Goal: Task Accomplishment & Management: Complete application form

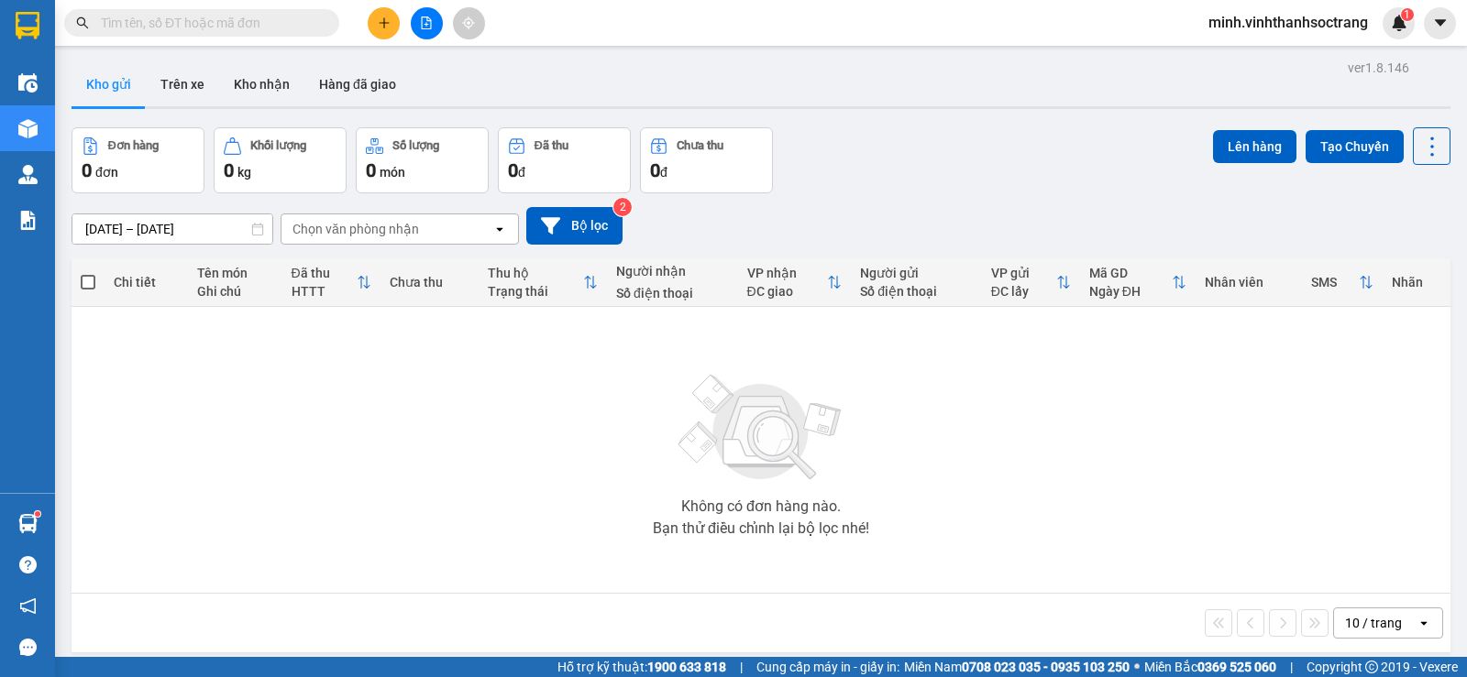
click at [370, 21] on button at bounding box center [384, 23] width 32 height 32
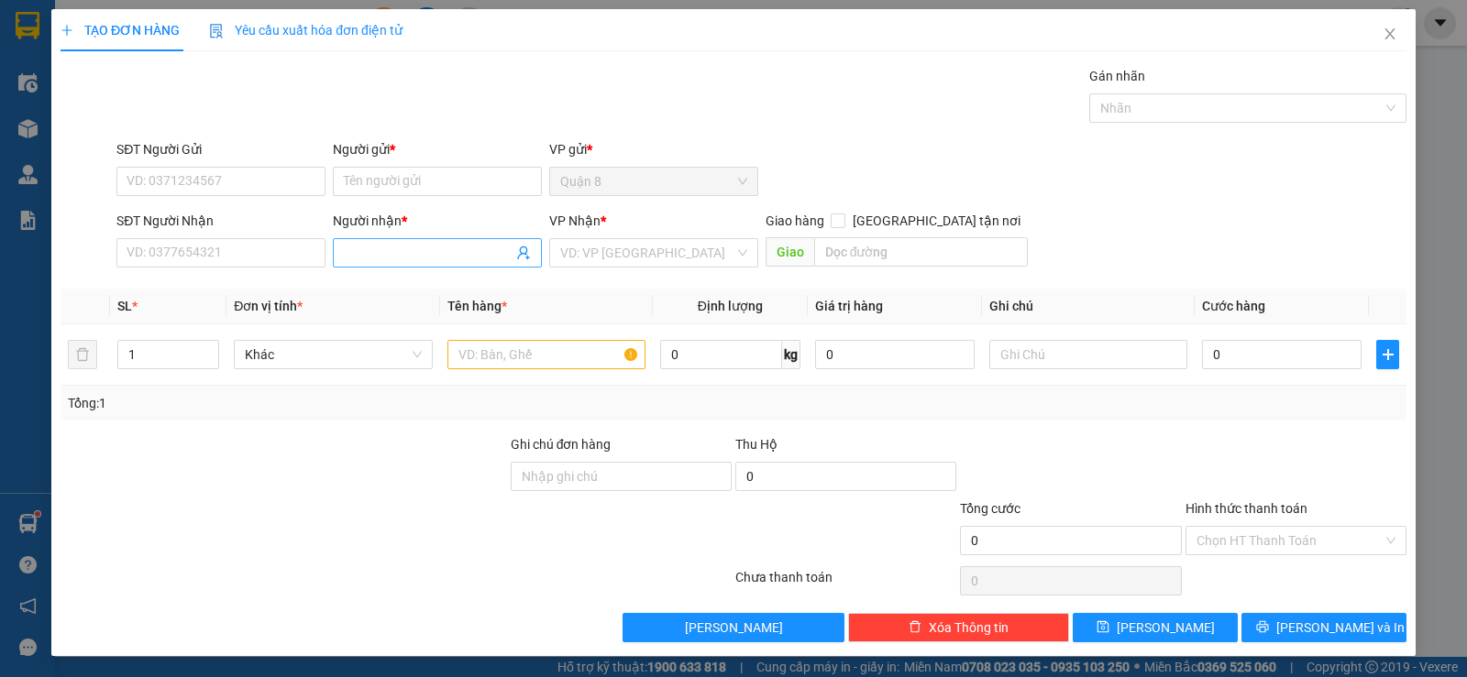
click at [450, 253] on input "Người nhận *" at bounding box center [428, 253] width 169 height 20
type input "TUYỀN MT"
click at [587, 255] on input "search" at bounding box center [647, 252] width 174 height 27
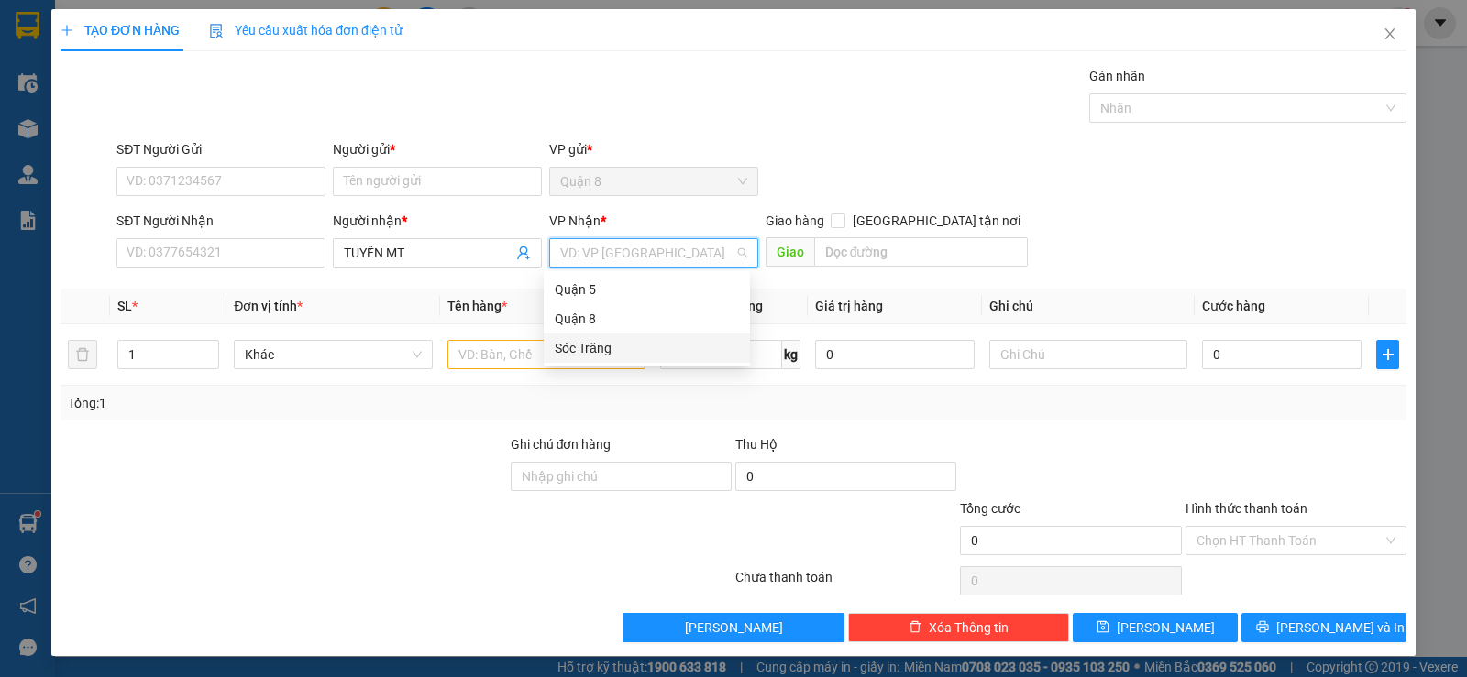
click at [592, 354] on div "Sóc Trăng" at bounding box center [647, 348] width 184 height 20
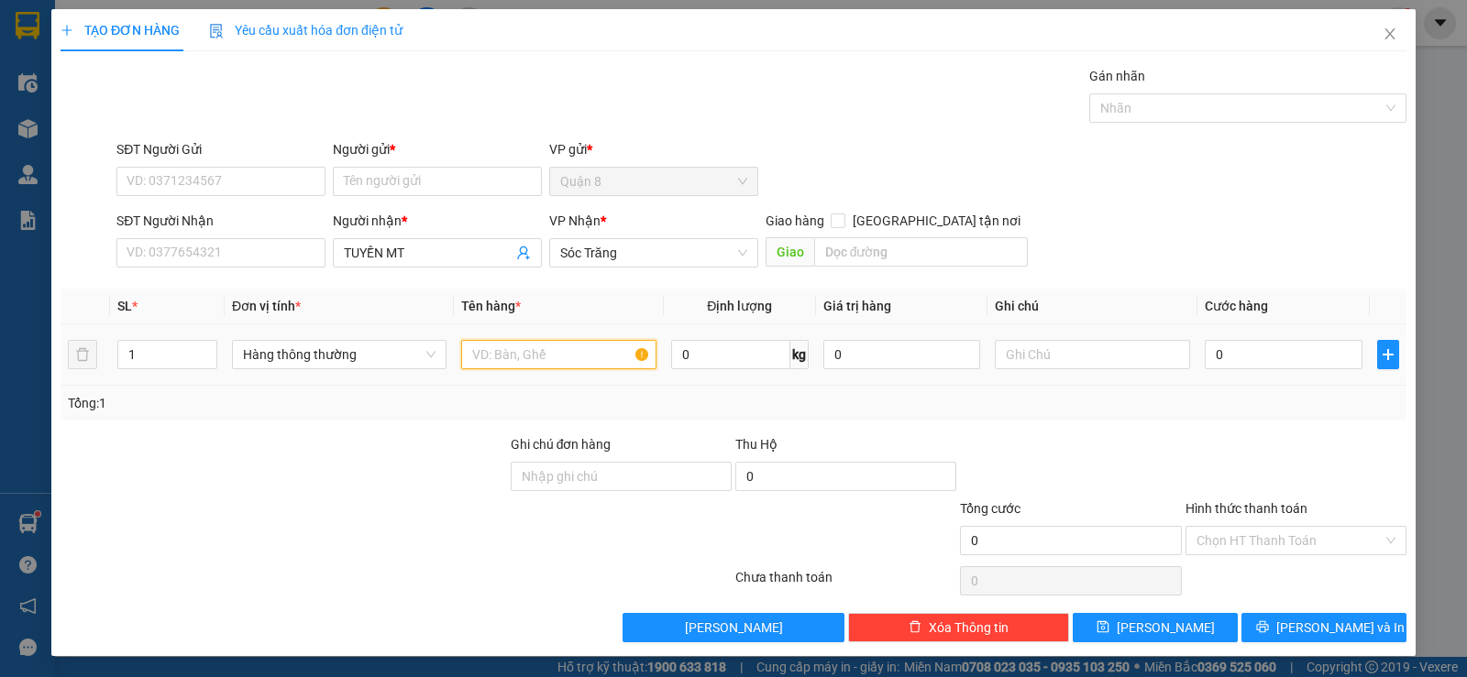
click at [530, 359] on input "text" at bounding box center [558, 354] width 195 height 29
type input "HL"
type input "40"
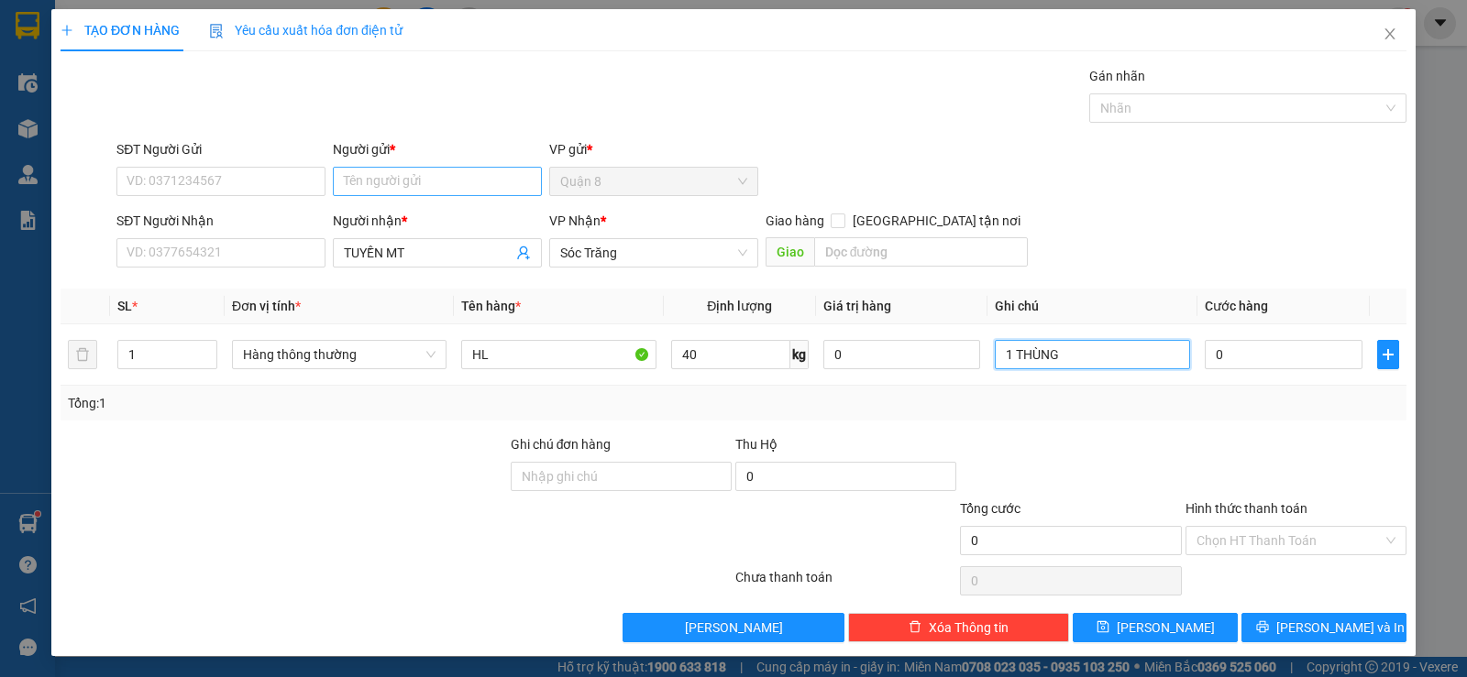
type input "1 THÙNG"
click at [422, 179] on input "Người gửi *" at bounding box center [437, 181] width 209 height 29
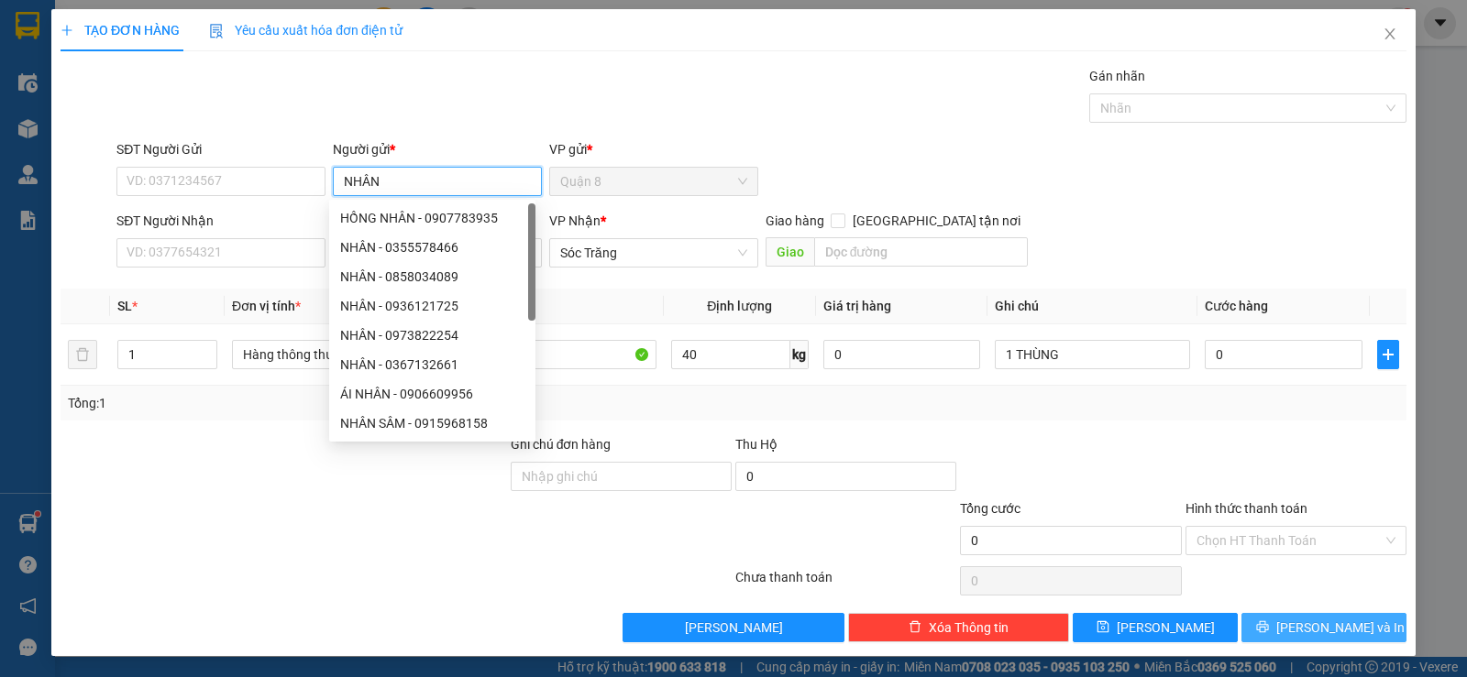
type input "NHÂN"
click at [1266, 632] on button "[PERSON_NAME] và In" at bounding box center [1323, 627] width 165 height 29
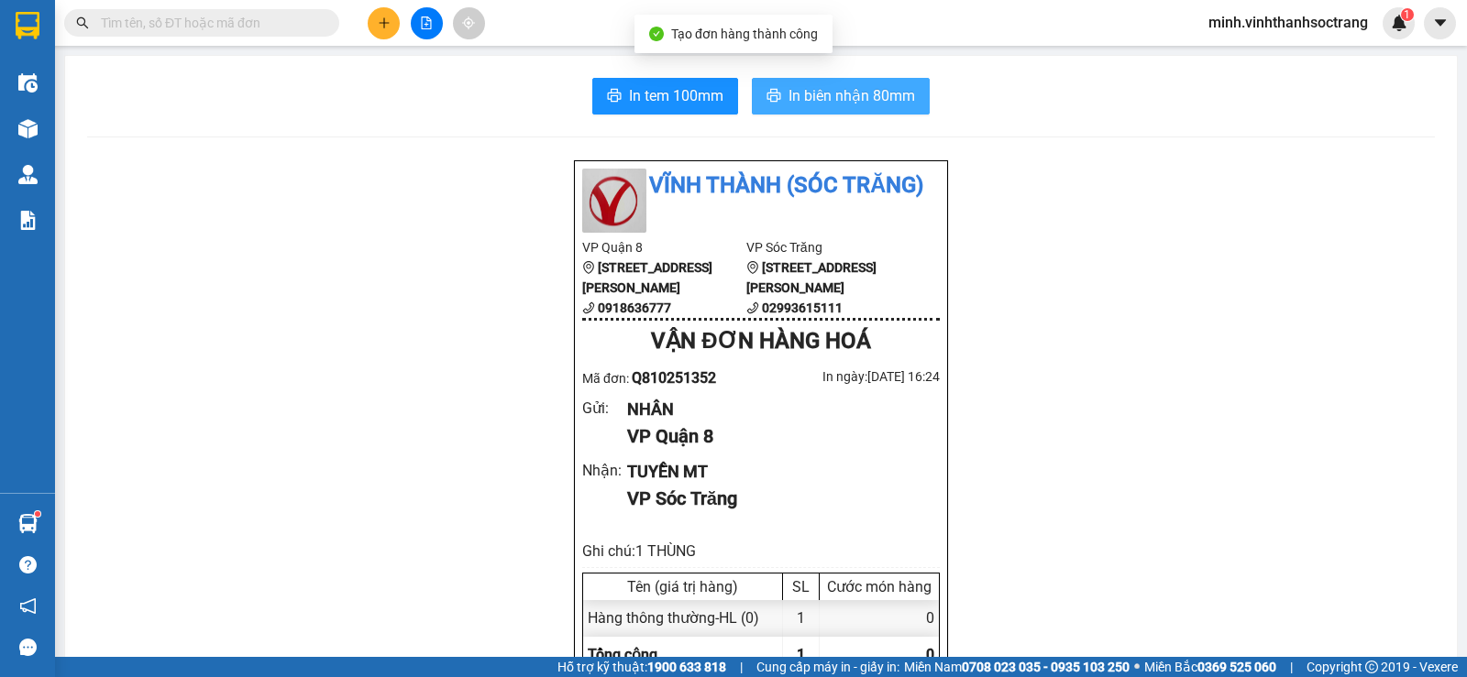
click at [877, 101] on span "In biên nhận 80mm" at bounding box center [851, 95] width 126 height 23
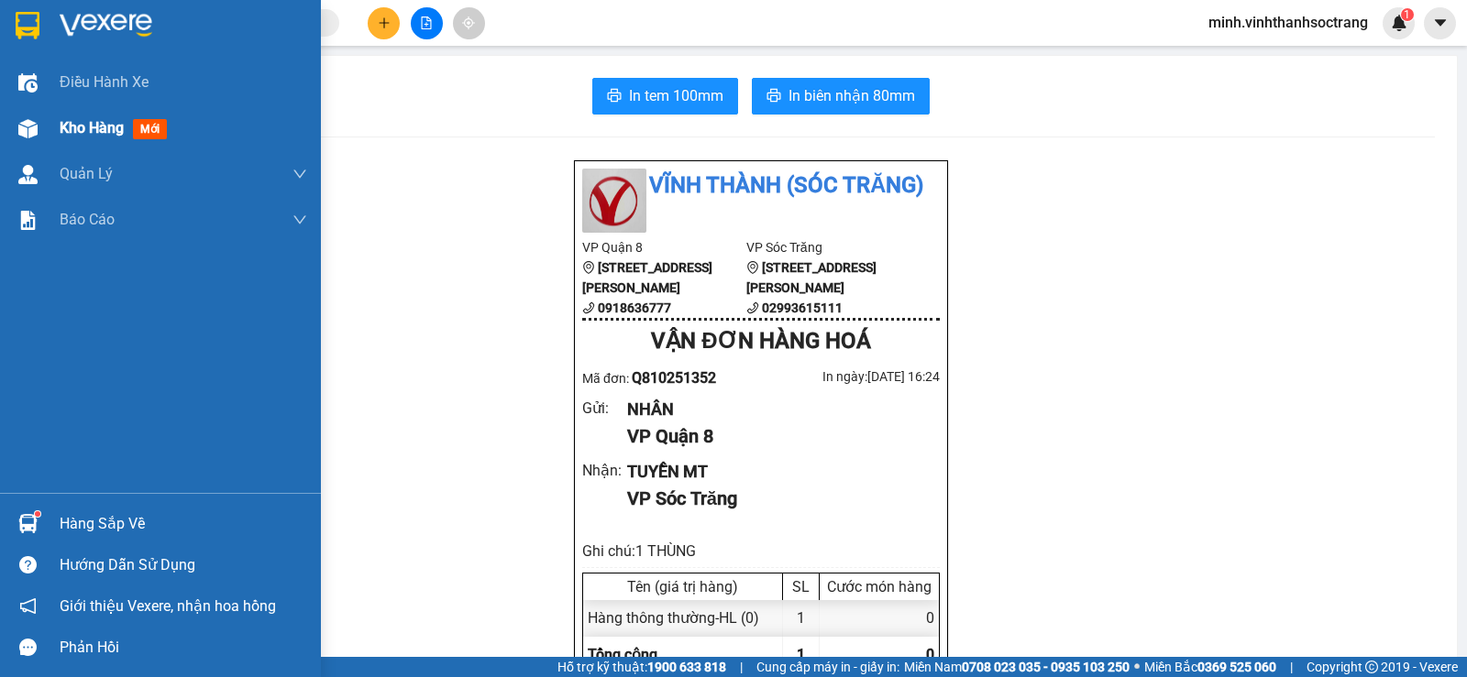
click at [71, 119] on span "Kho hàng" at bounding box center [92, 127] width 64 height 17
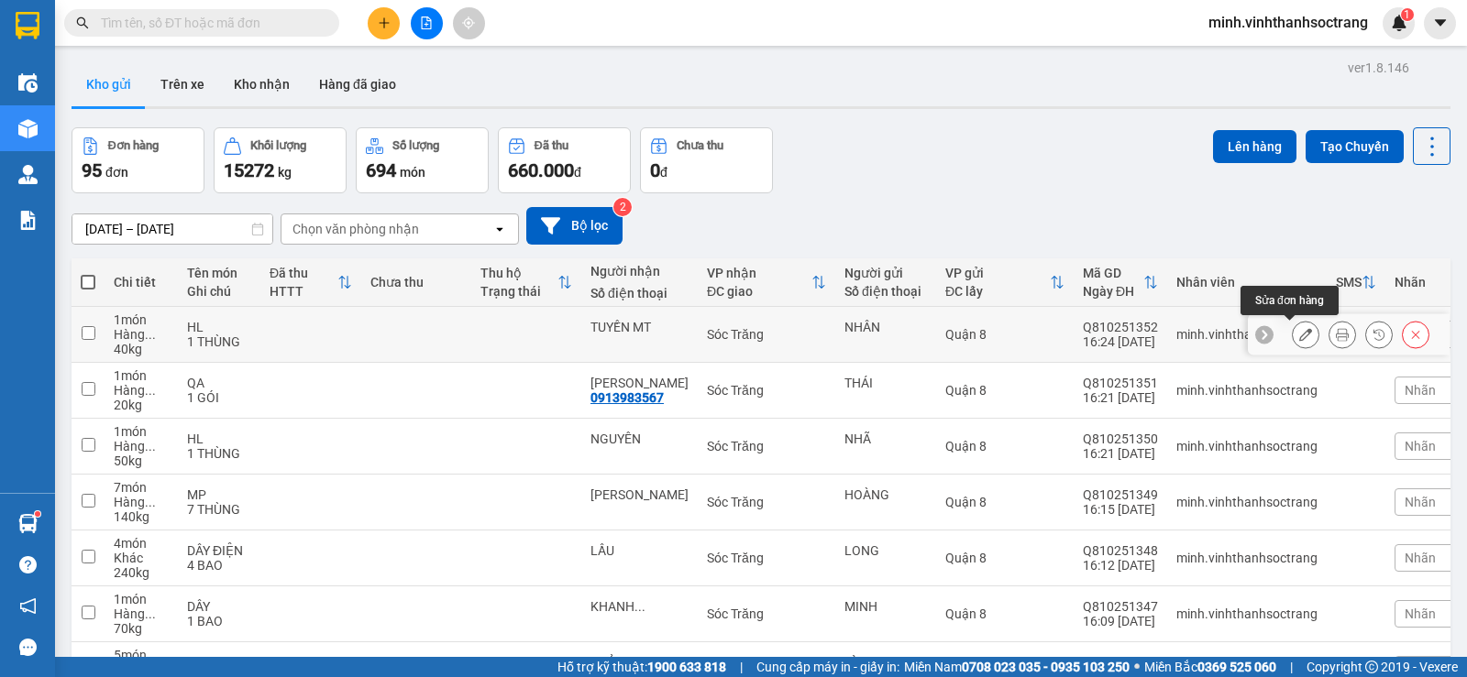
click at [1299, 334] on icon at bounding box center [1305, 334] width 13 height 13
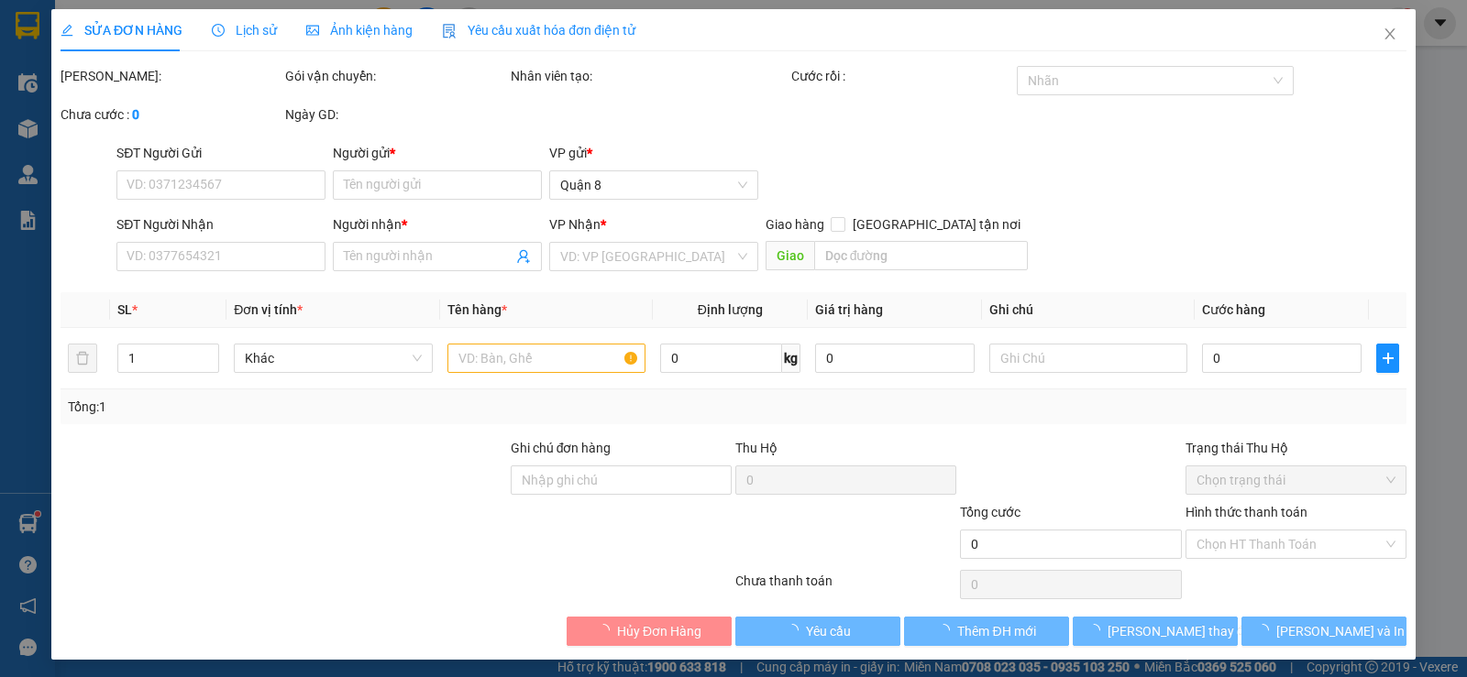
type input "NHÂN"
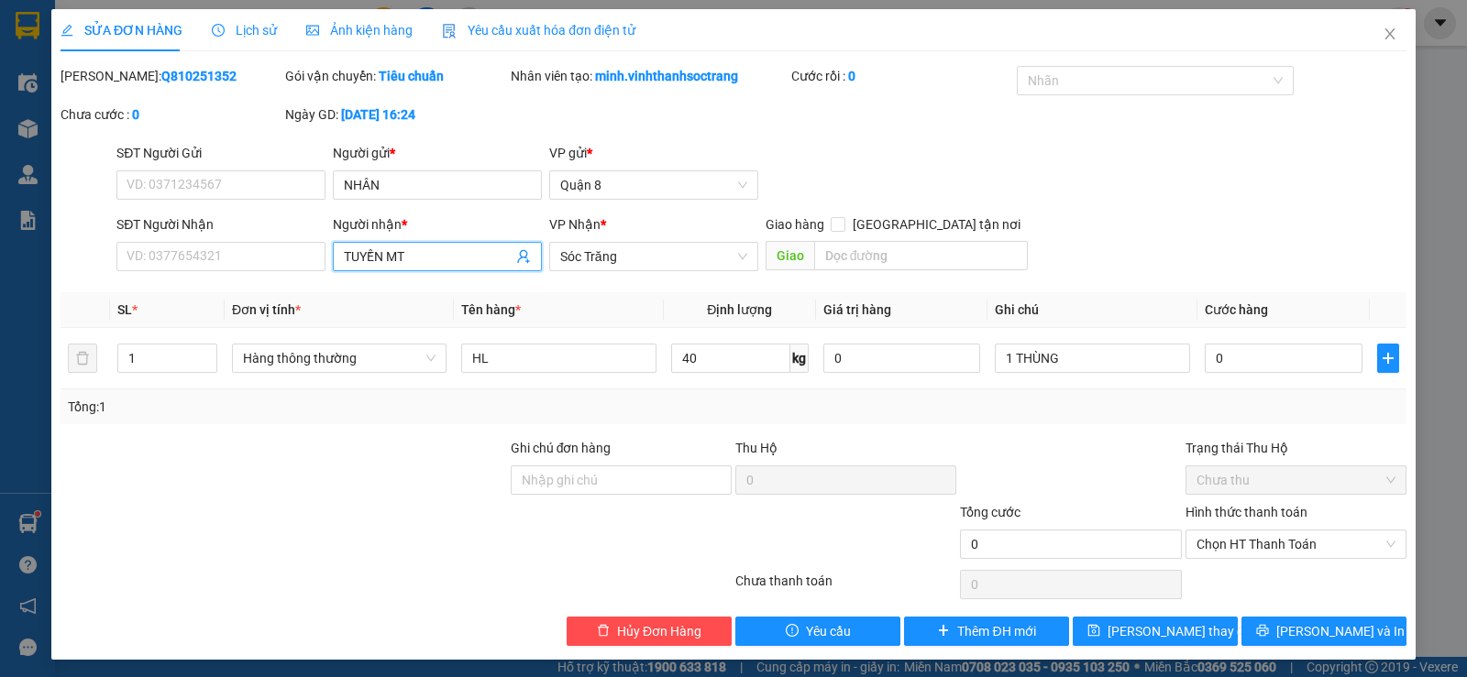
click at [429, 260] on input "TUYỀN MT" at bounding box center [428, 257] width 169 height 20
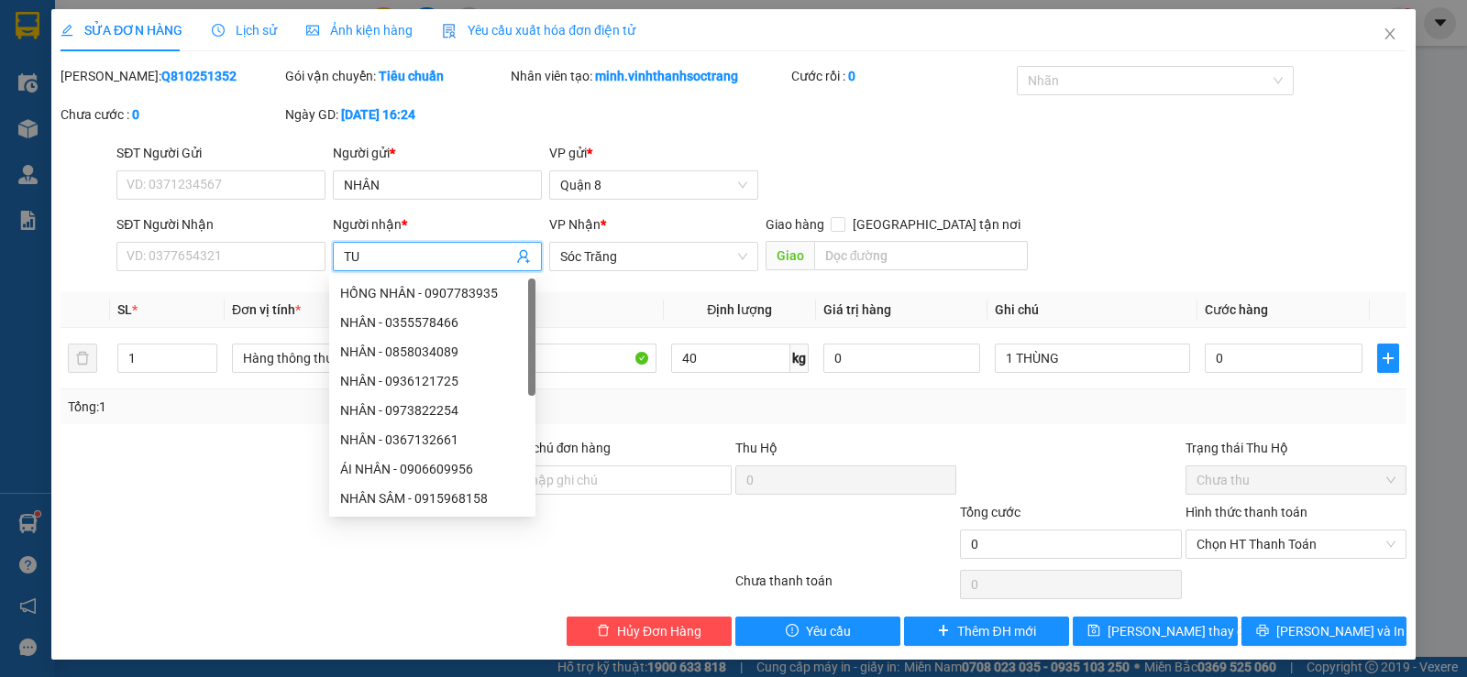
type input "T"
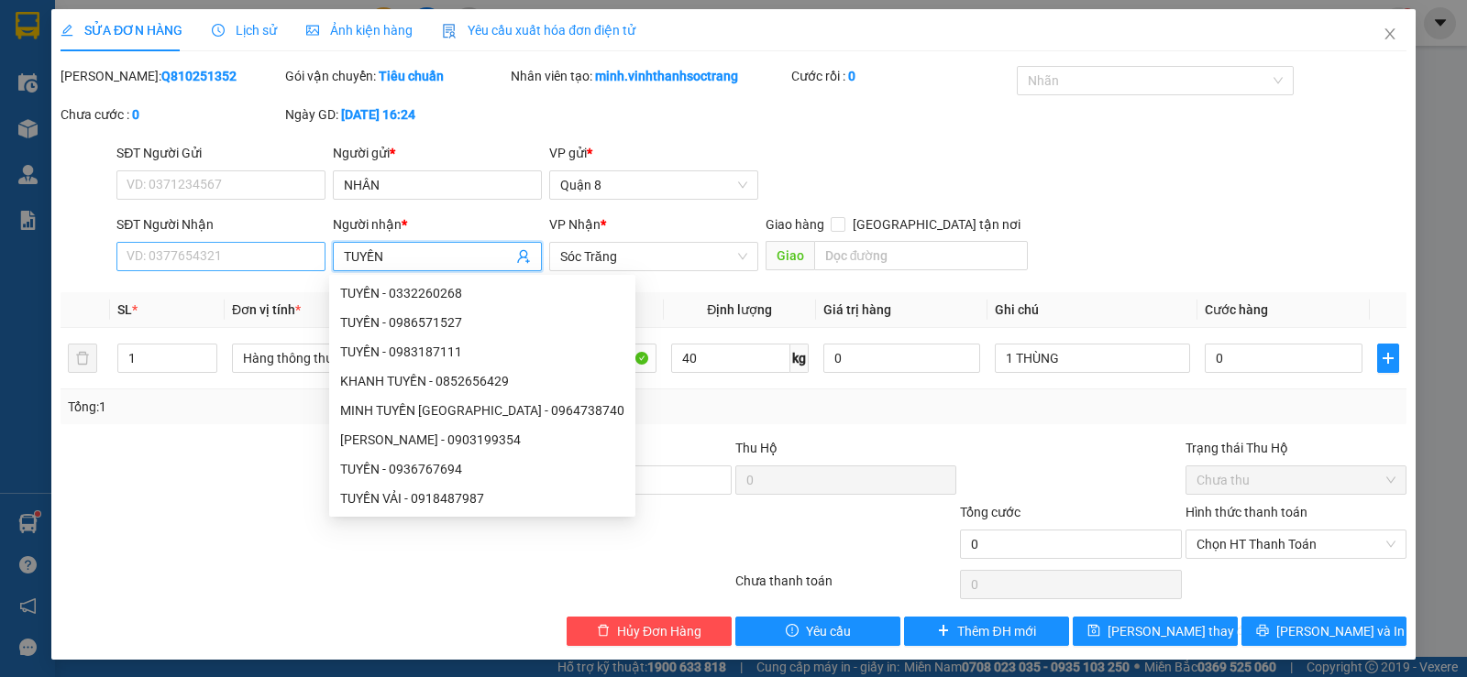
type input "TUYỀN"
click at [276, 263] on input "SĐT Người Nhận" at bounding box center [220, 256] width 209 height 29
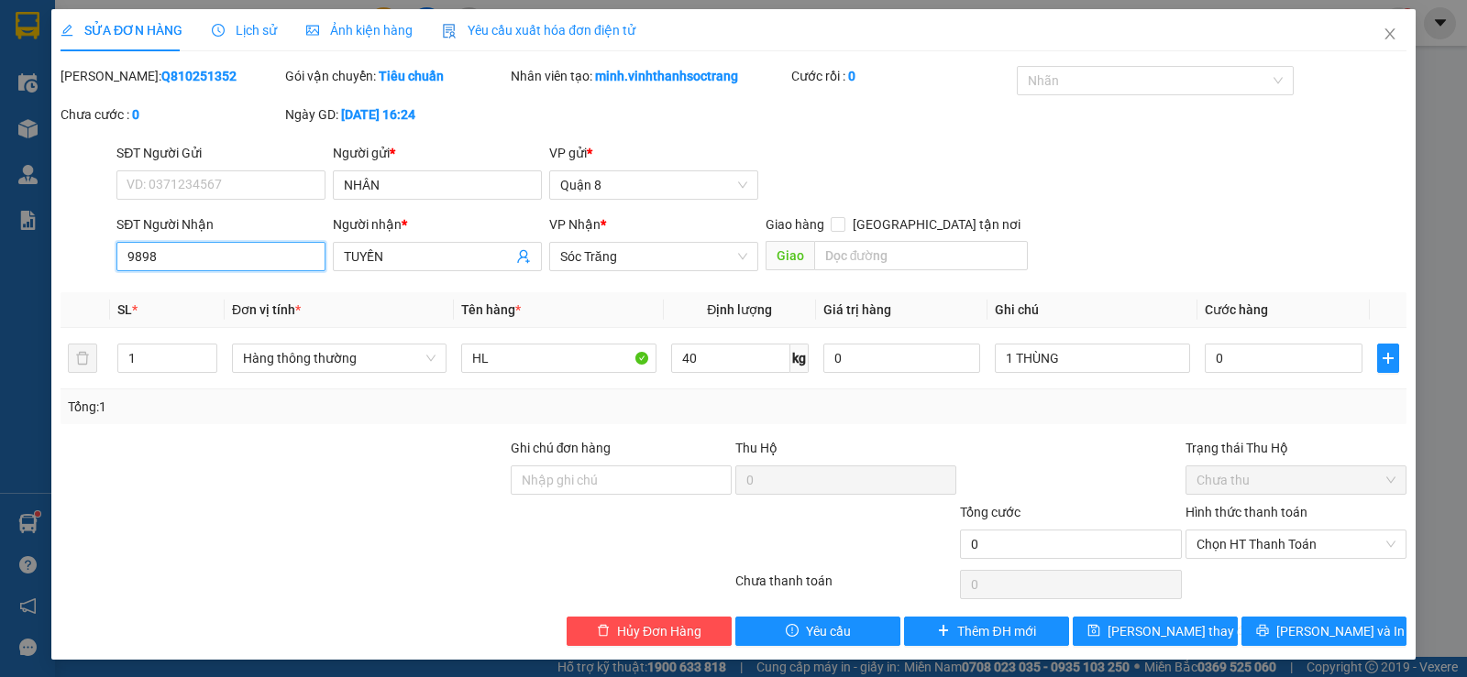
click at [278, 257] on input "9898" at bounding box center [220, 256] width 209 height 29
click at [282, 261] on input "9898" at bounding box center [220, 256] width 209 height 29
type input "9"
click at [465, 247] on input "TUYỀN" at bounding box center [428, 257] width 169 height 20
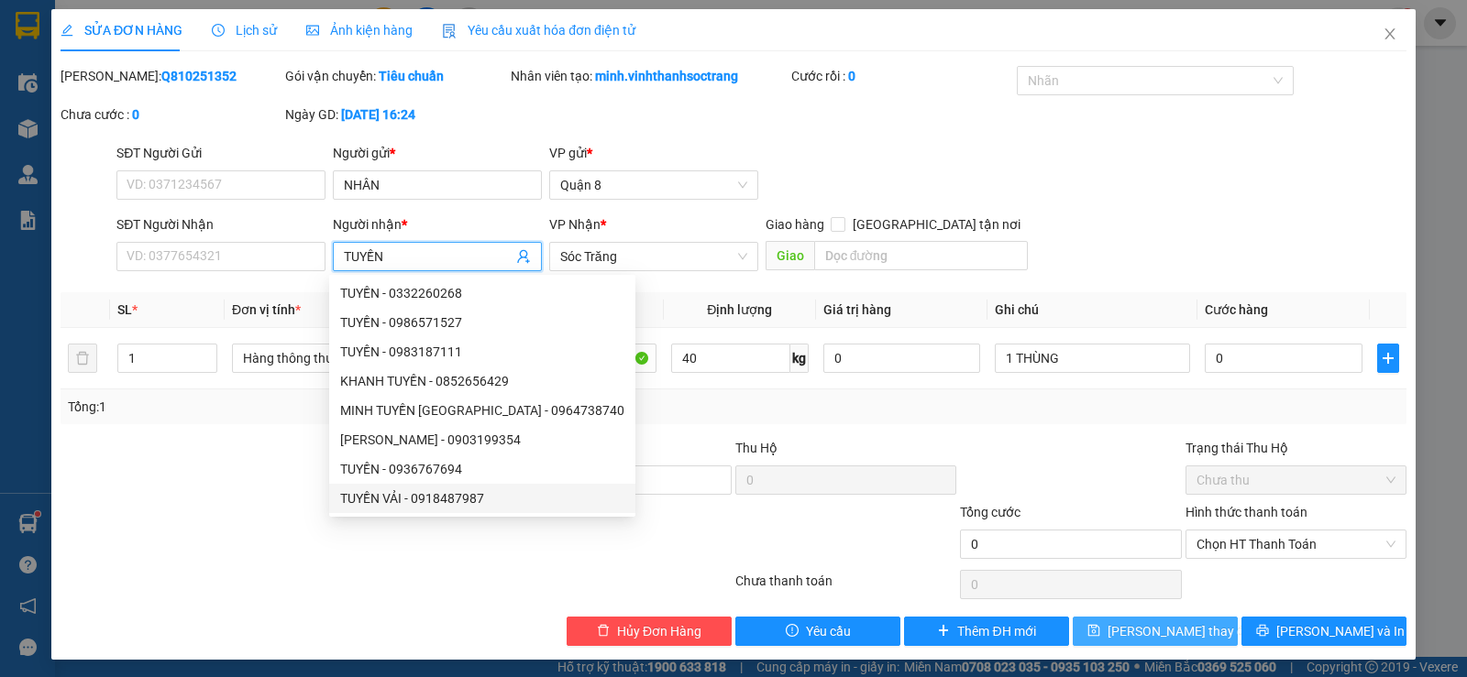
click at [1156, 637] on span "[PERSON_NAME] thay đổi" at bounding box center [1180, 631] width 147 height 20
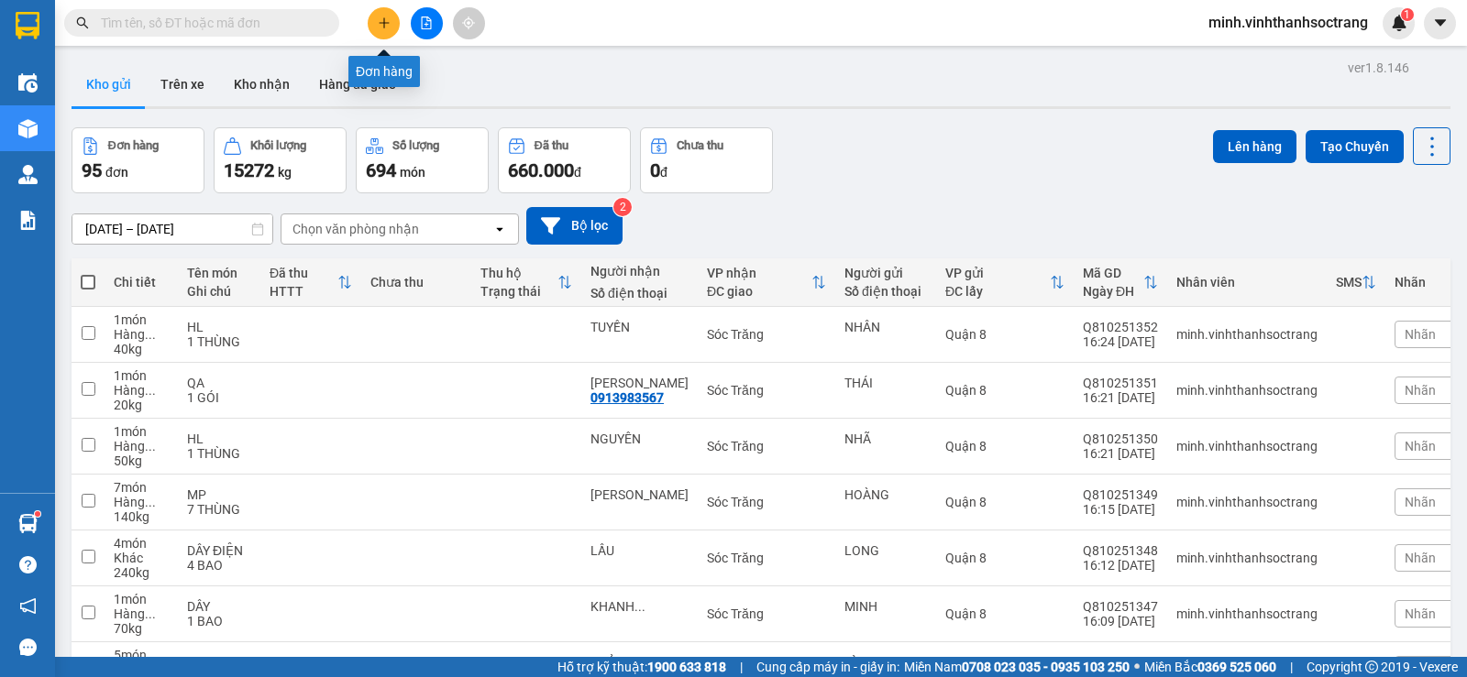
click at [390, 23] on icon "plus" at bounding box center [384, 22] width 13 height 13
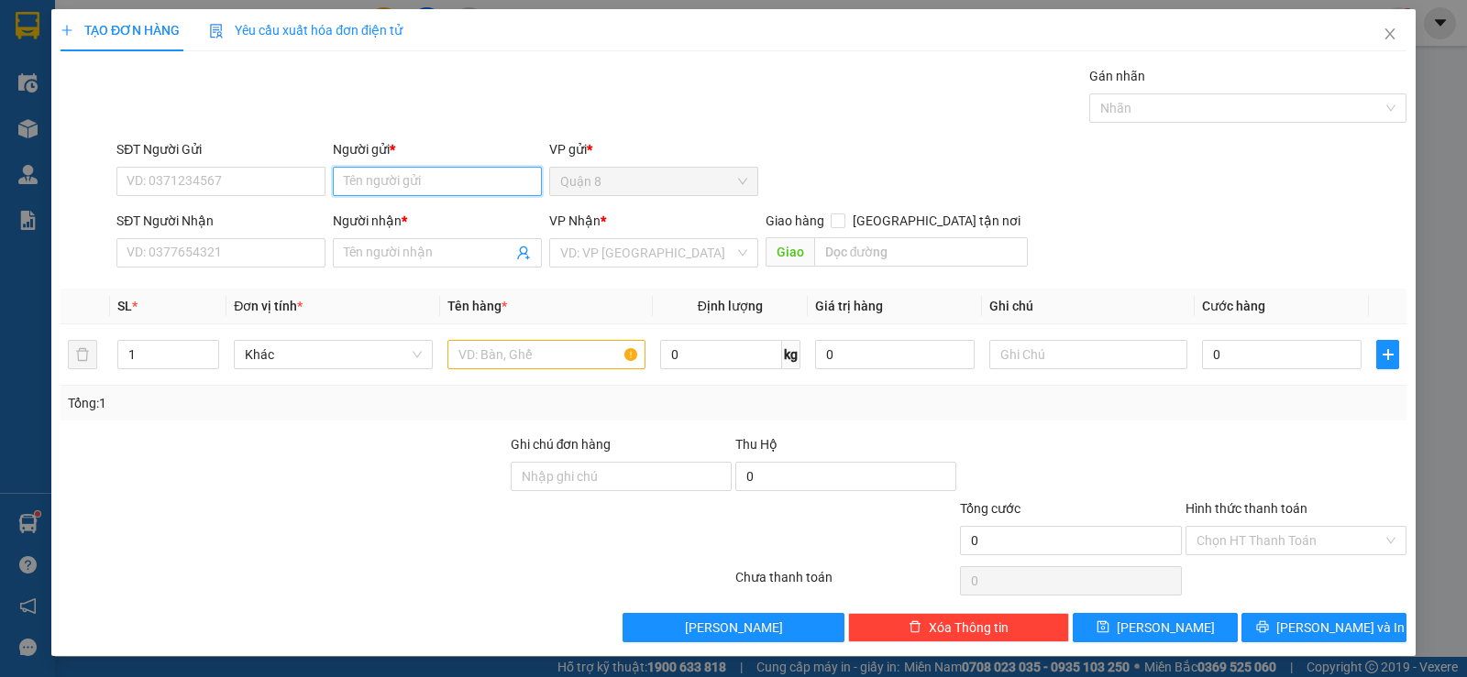
click at [452, 181] on input "Người gửi *" at bounding box center [437, 181] width 209 height 29
click at [274, 189] on input "SĐT Người Gửi" at bounding box center [220, 181] width 209 height 29
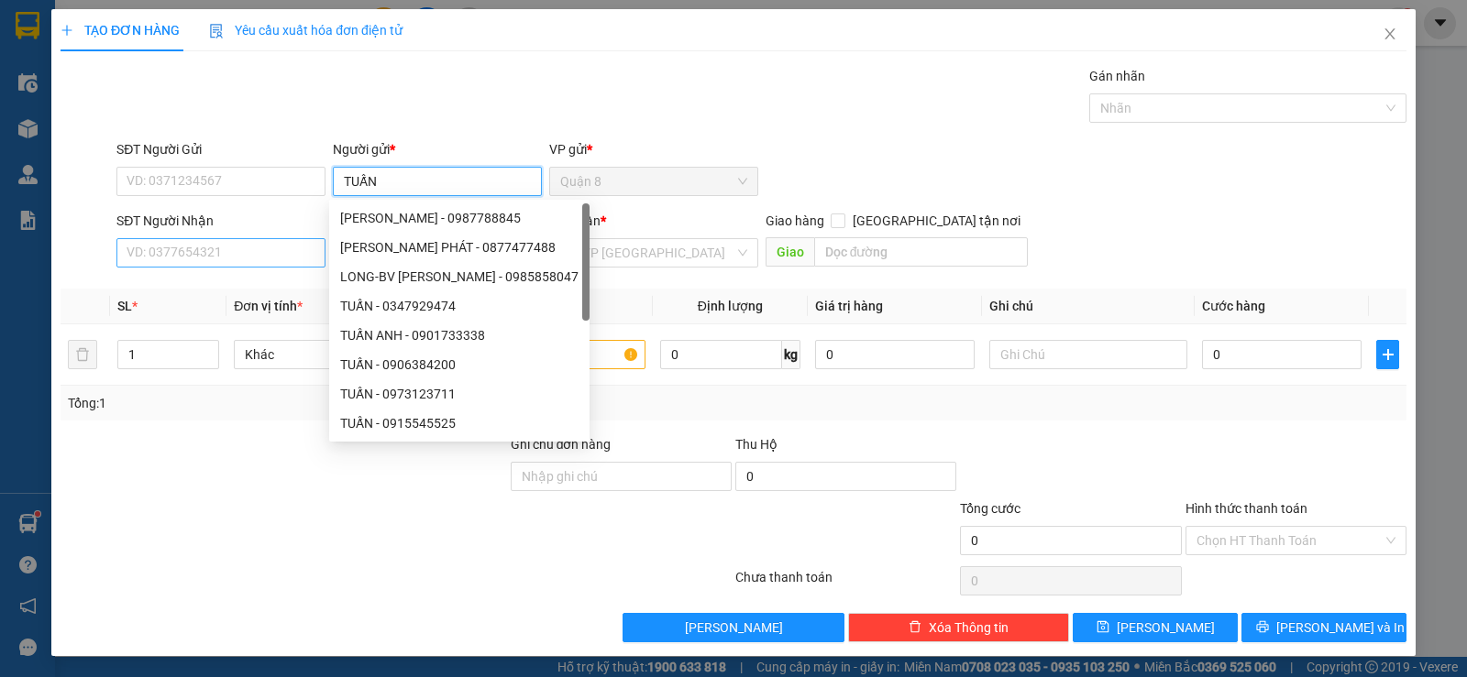
type input "TUẤN"
click at [215, 259] on input "SĐT Người Nhận" at bounding box center [220, 252] width 209 height 29
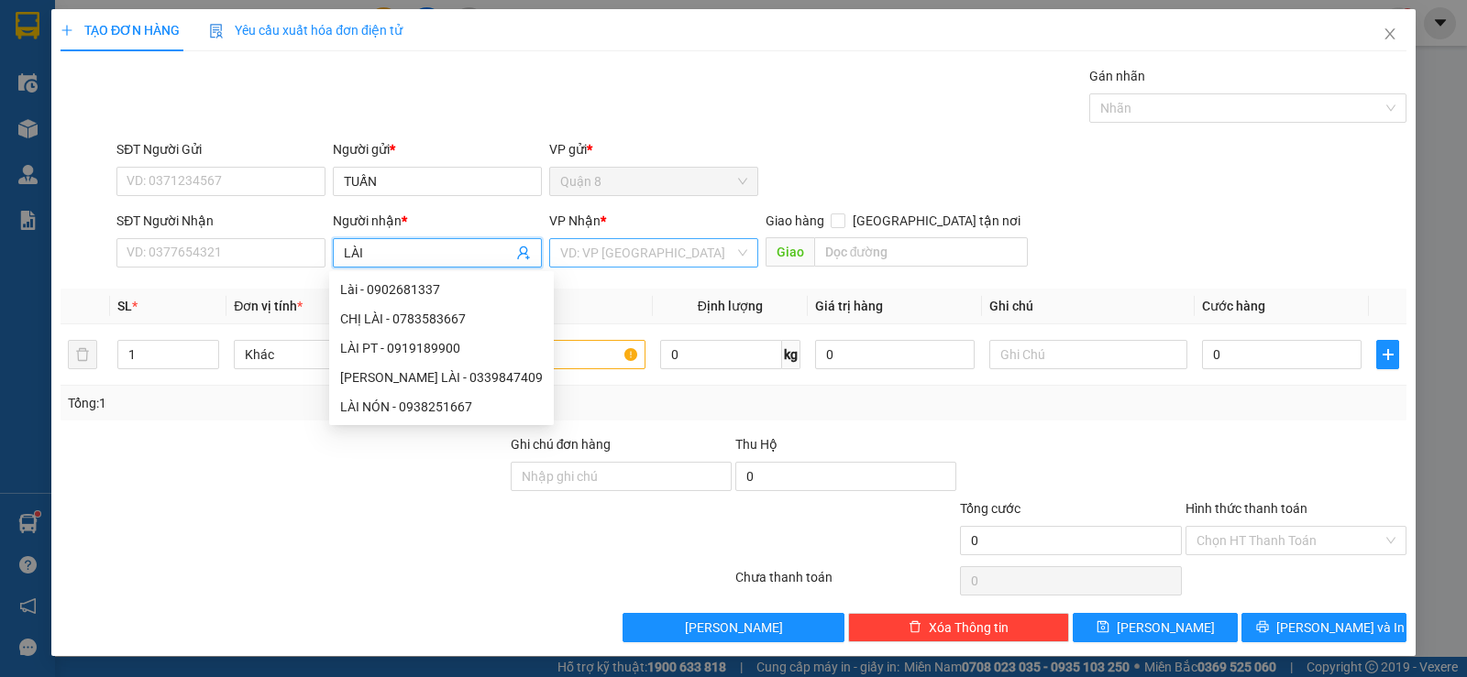
type input "LÀI"
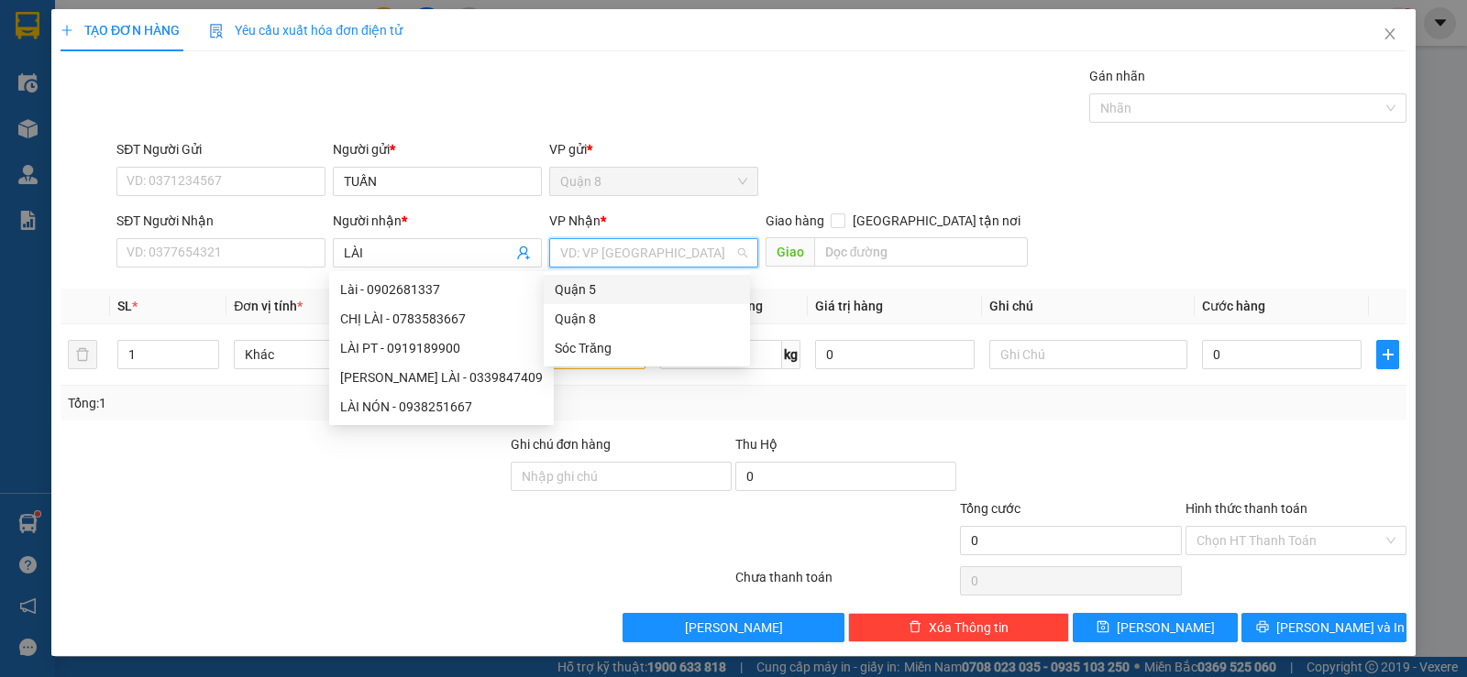
click at [641, 258] on input "search" at bounding box center [647, 252] width 174 height 27
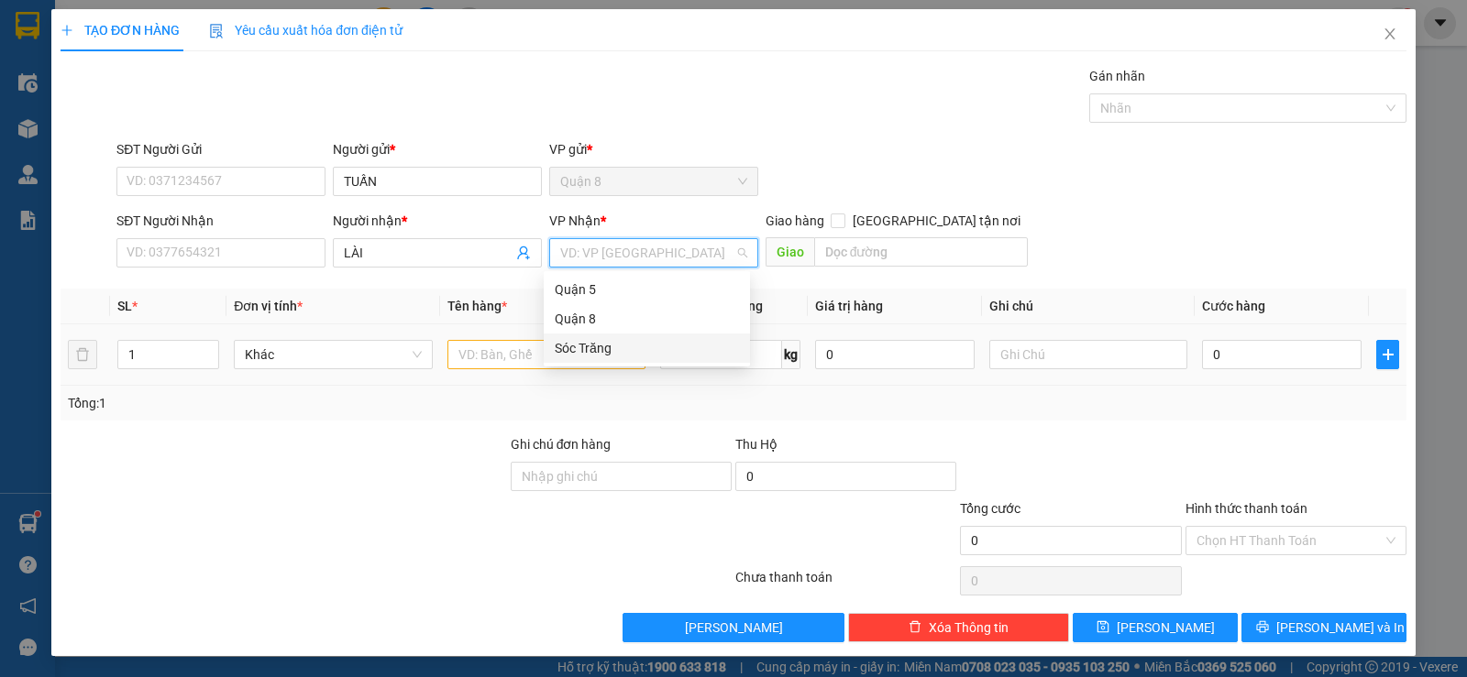
click at [589, 344] on div "Sóc Trăng" at bounding box center [647, 348] width 184 height 20
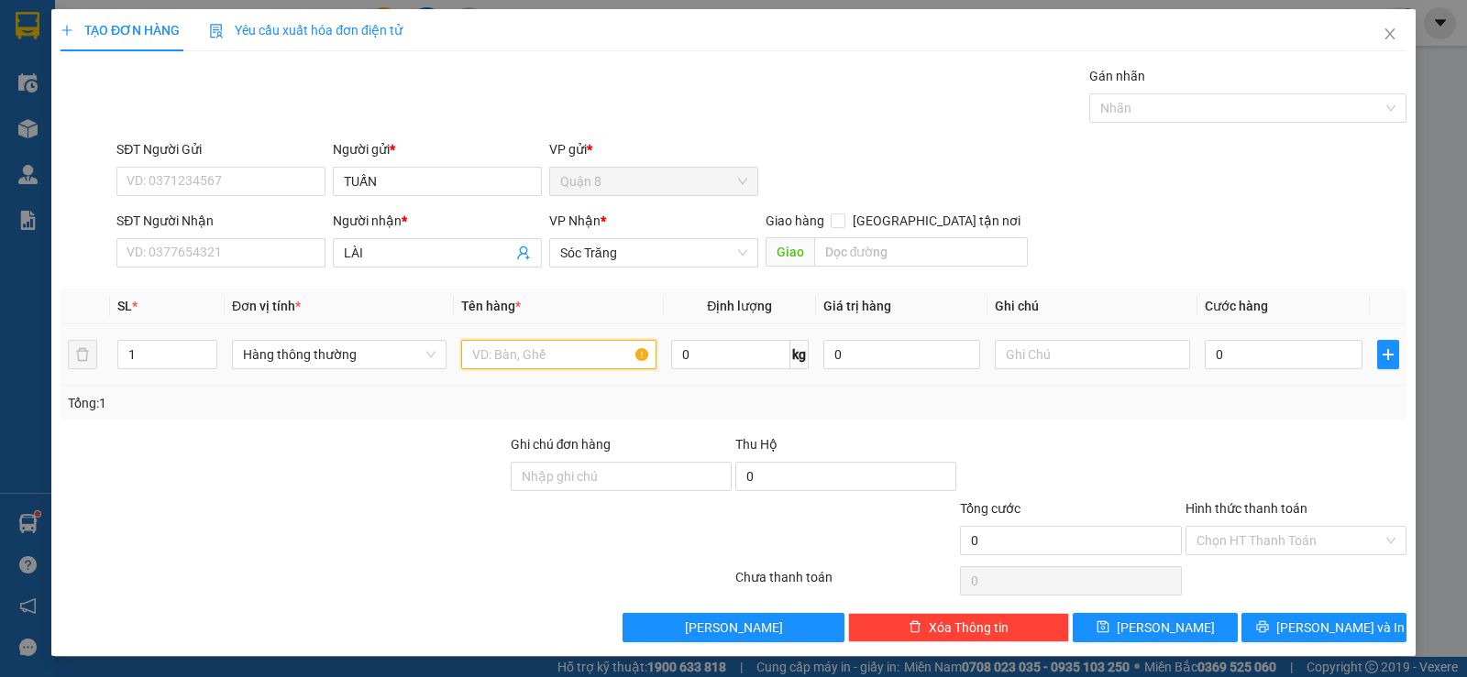
click at [508, 354] on input "text" at bounding box center [558, 354] width 195 height 29
type input "PT"
type input "30"
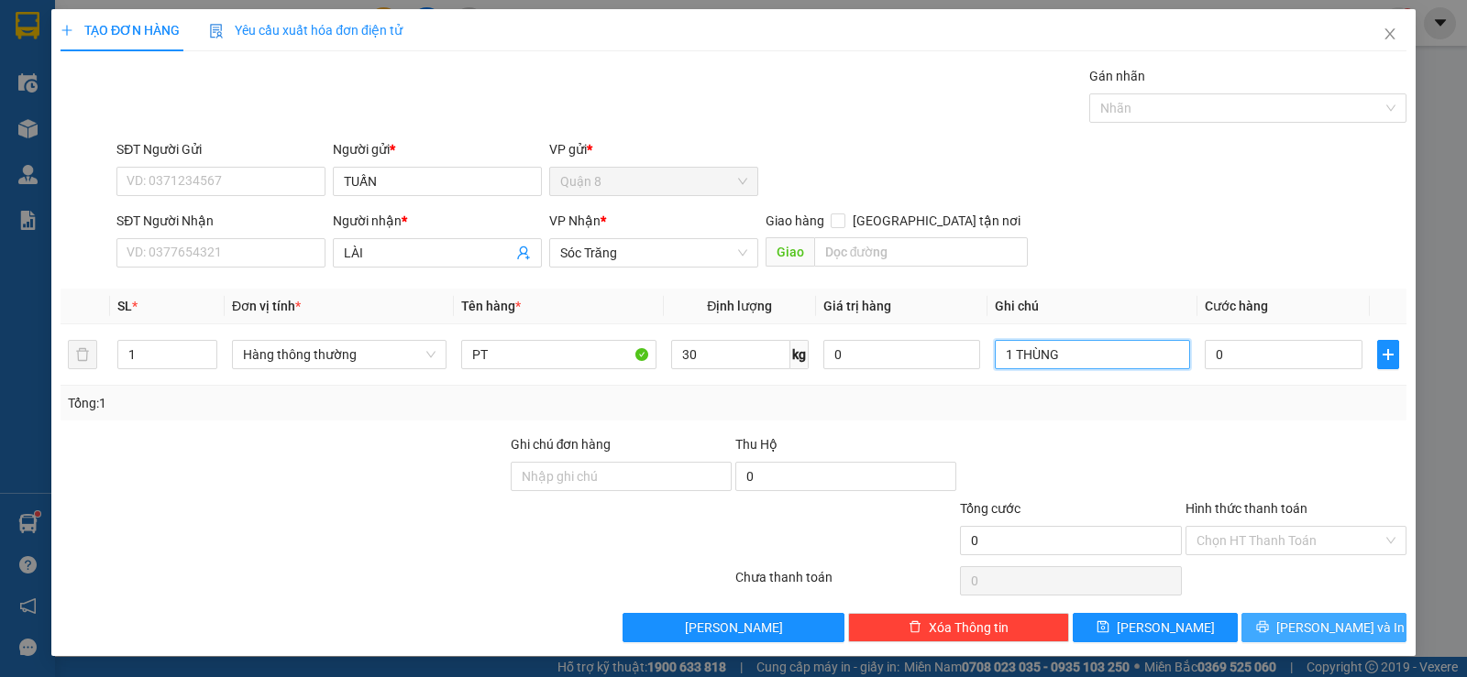
type input "1 THÙNG"
click at [1278, 639] on button "[PERSON_NAME] và In" at bounding box center [1323, 627] width 165 height 29
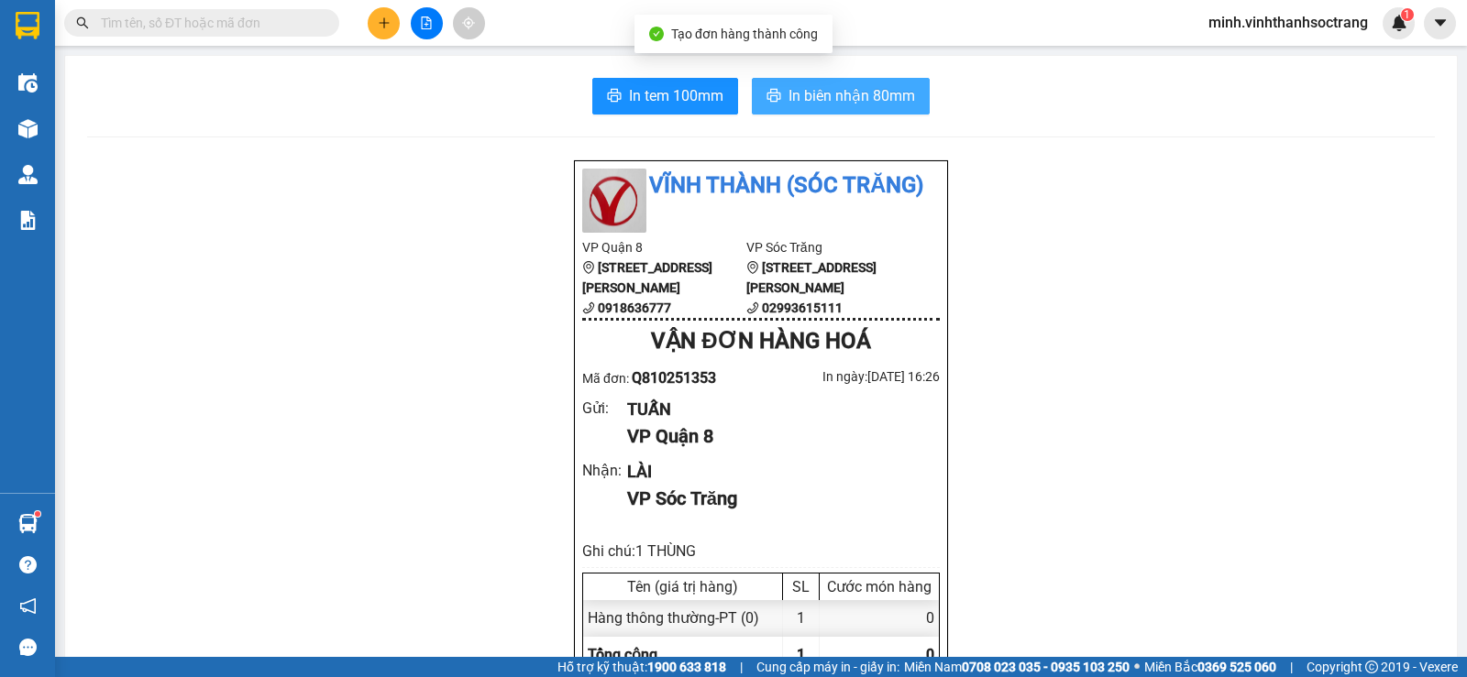
click at [861, 95] on span "In biên nhận 80mm" at bounding box center [851, 95] width 126 height 23
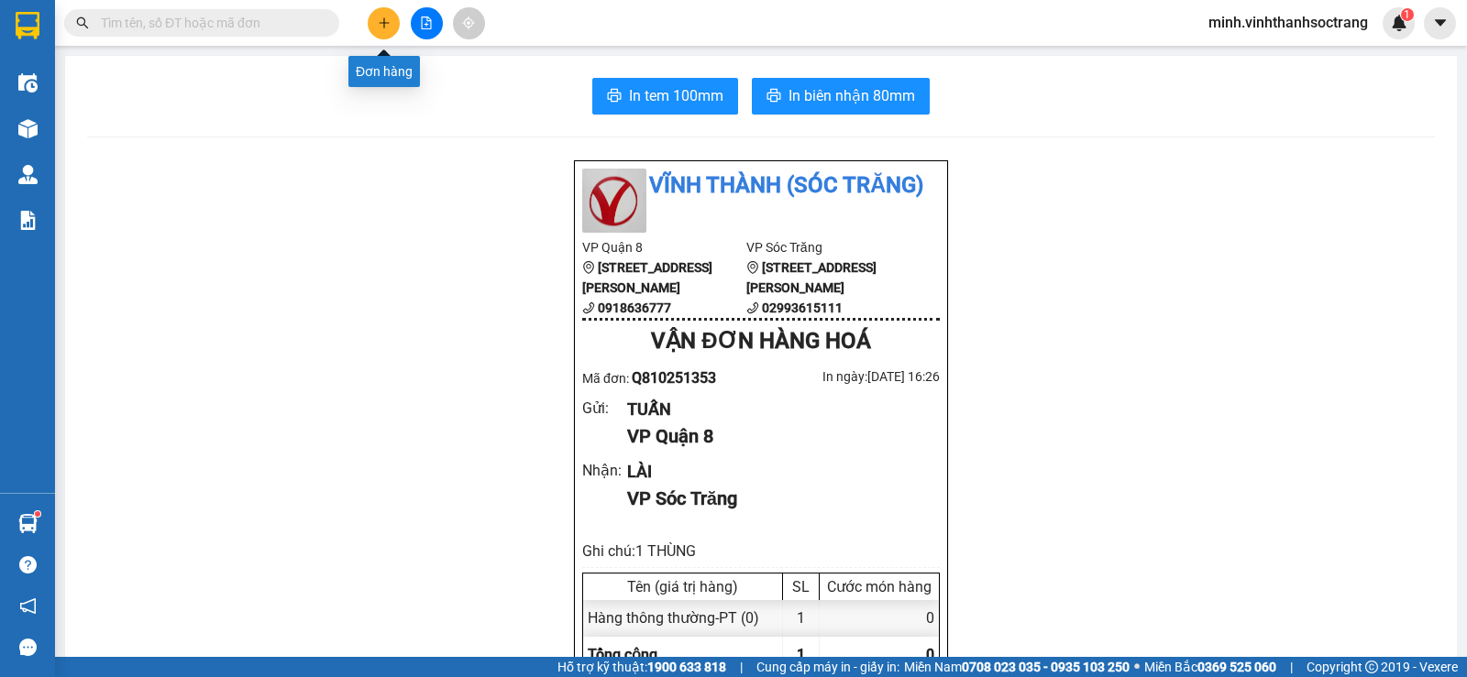
click at [385, 25] on icon "plus" at bounding box center [384, 22] width 13 height 13
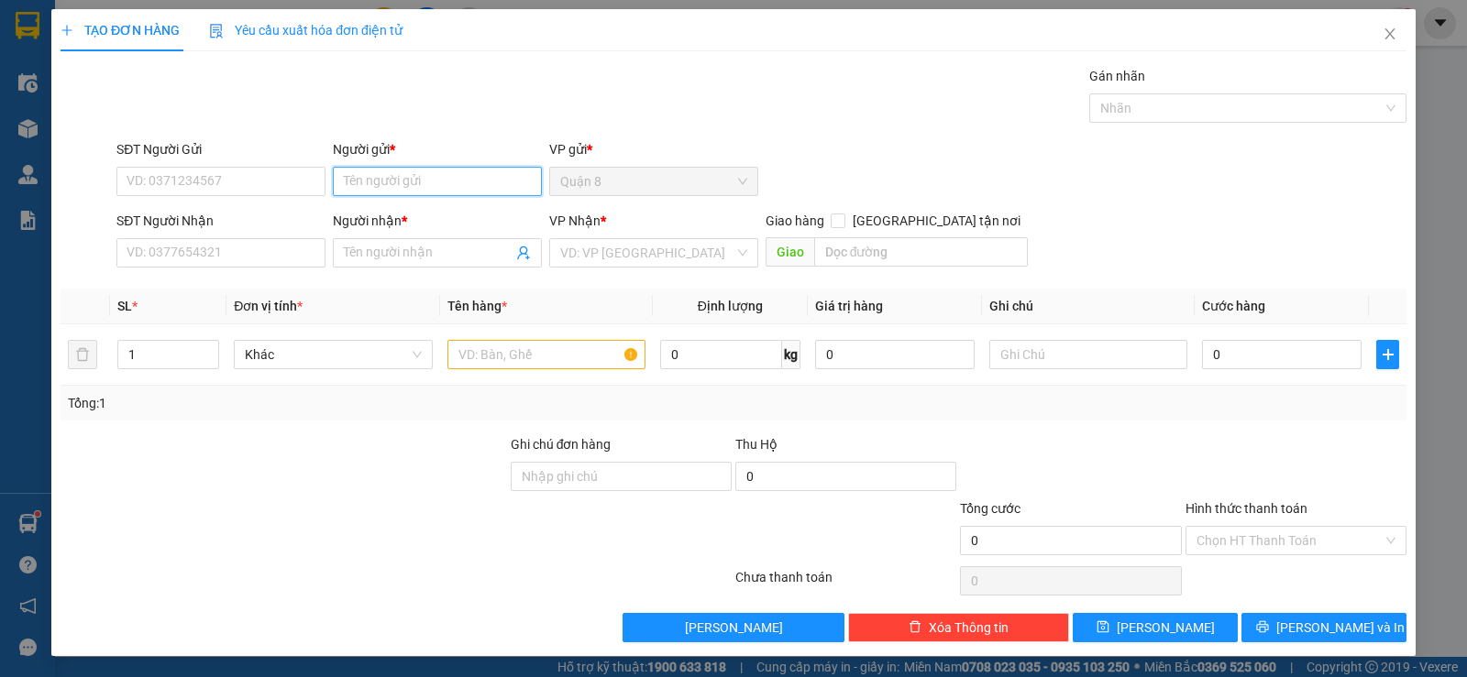
click at [421, 180] on input "Người gửi *" at bounding box center [437, 181] width 209 height 29
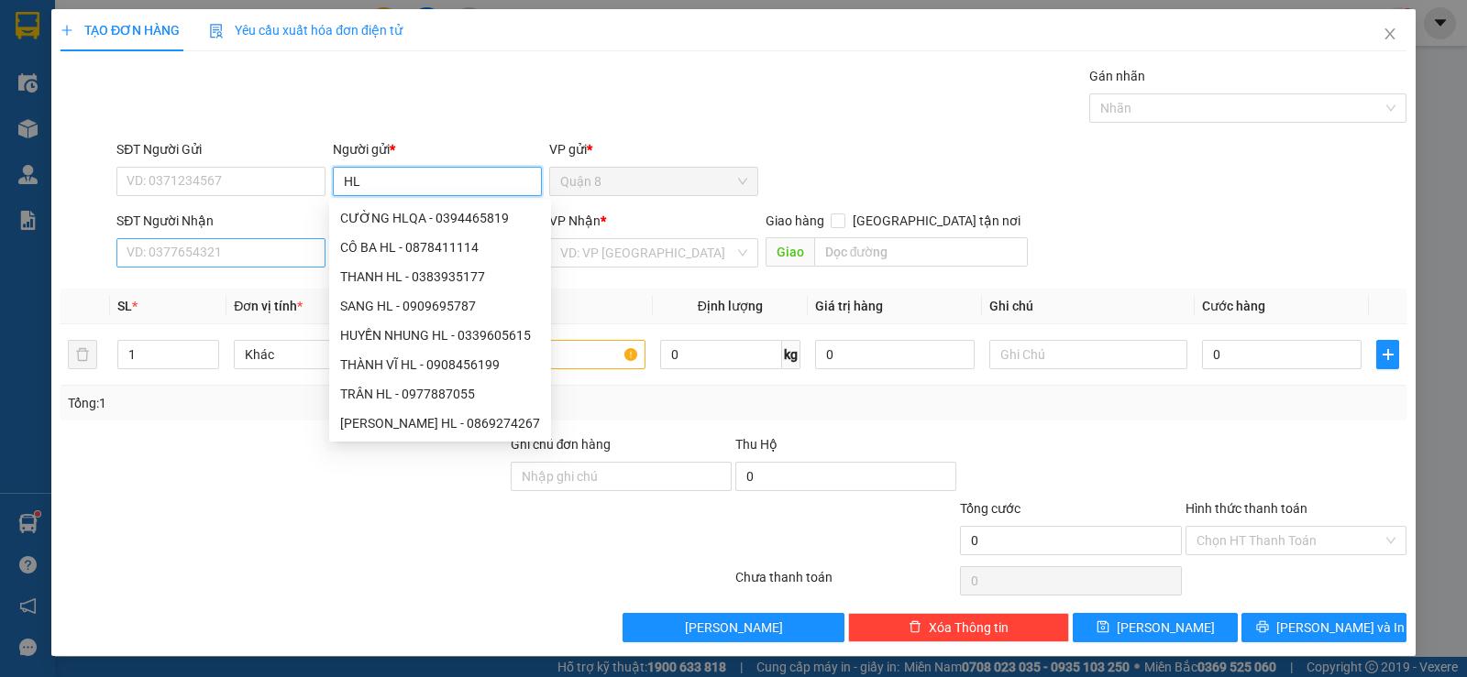
type input "HL"
click at [236, 255] on input "SĐT Người Nhận" at bounding box center [220, 252] width 209 height 29
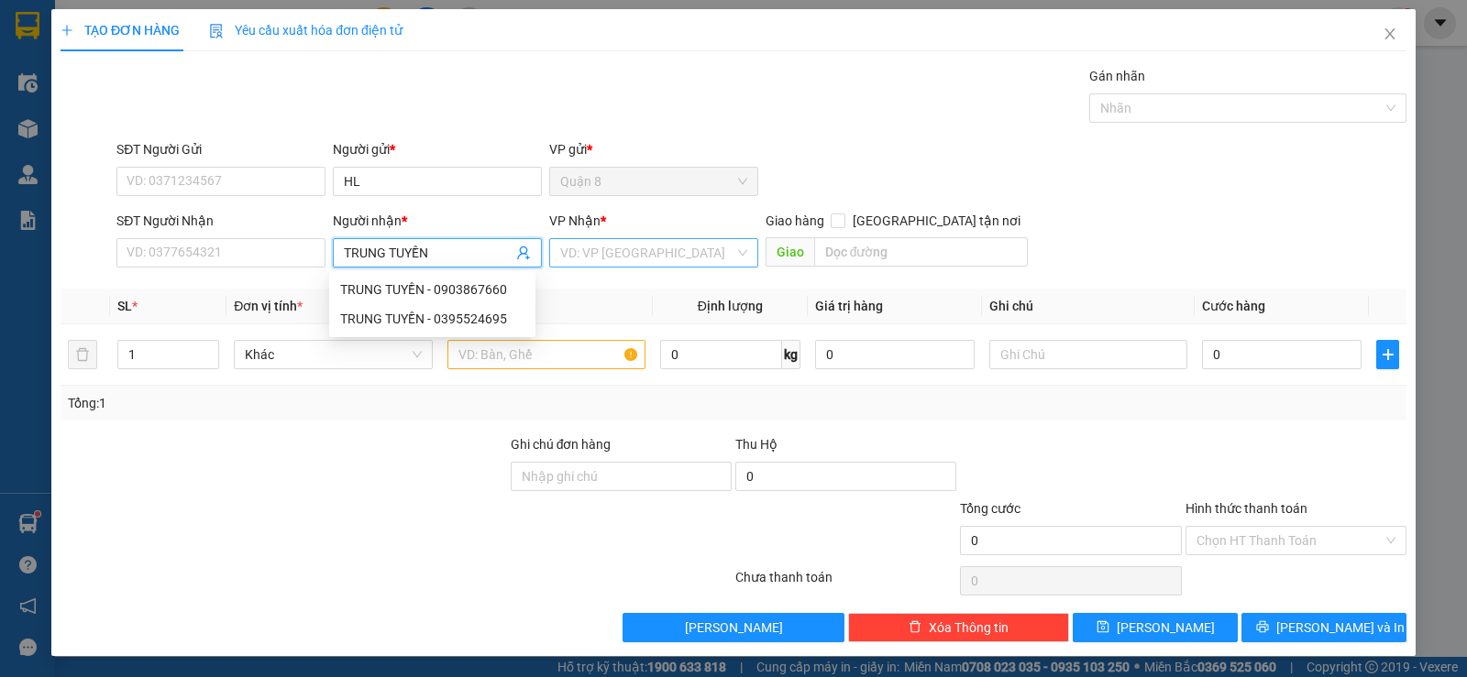
type input "TRUNG TUYỀN"
drag, startPoint x: 614, startPoint y: 252, endPoint x: 607, endPoint y: 263, distance: 13.2
click at [613, 252] on input "search" at bounding box center [647, 252] width 174 height 27
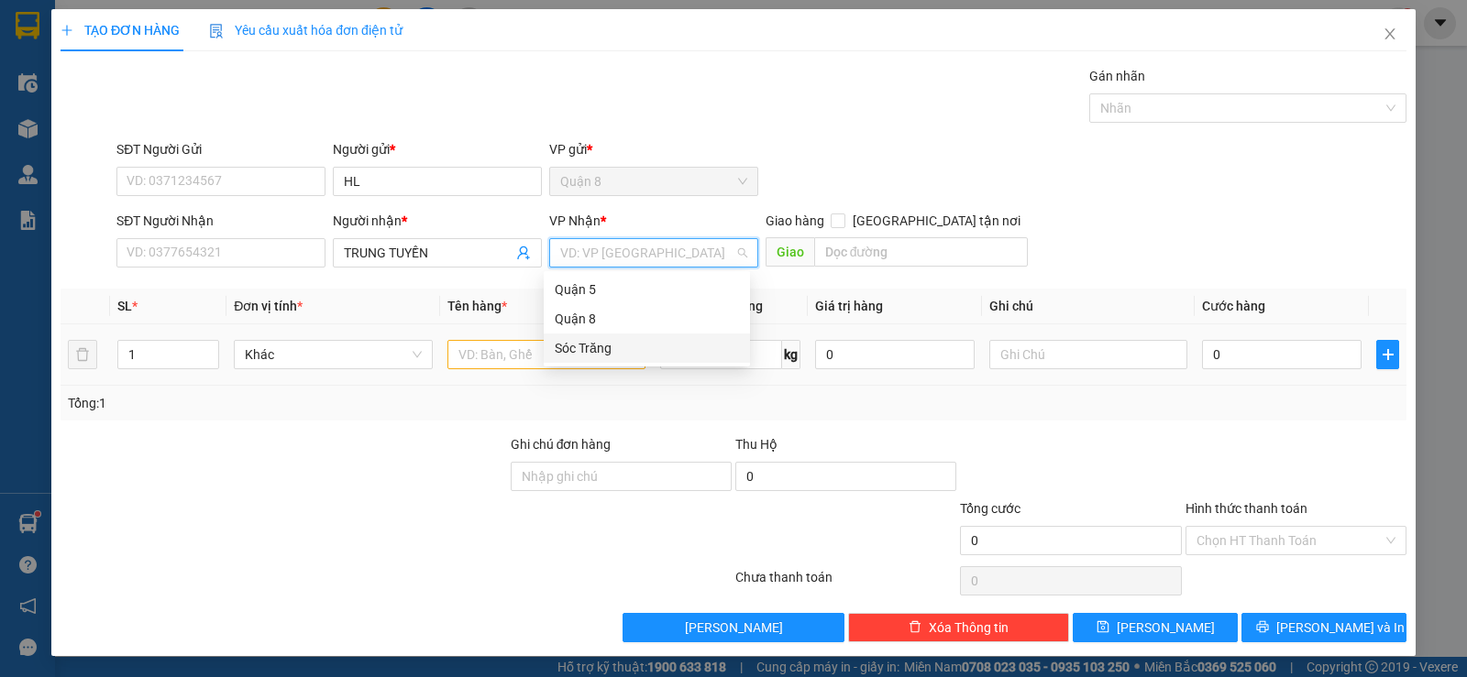
drag, startPoint x: 574, startPoint y: 349, endPoint x: 518, endPoint y: 347, distance: 55.9
click at [572, 349] on div "Sóc Trăng" at bounding box center [647, 348] width 184 height 20
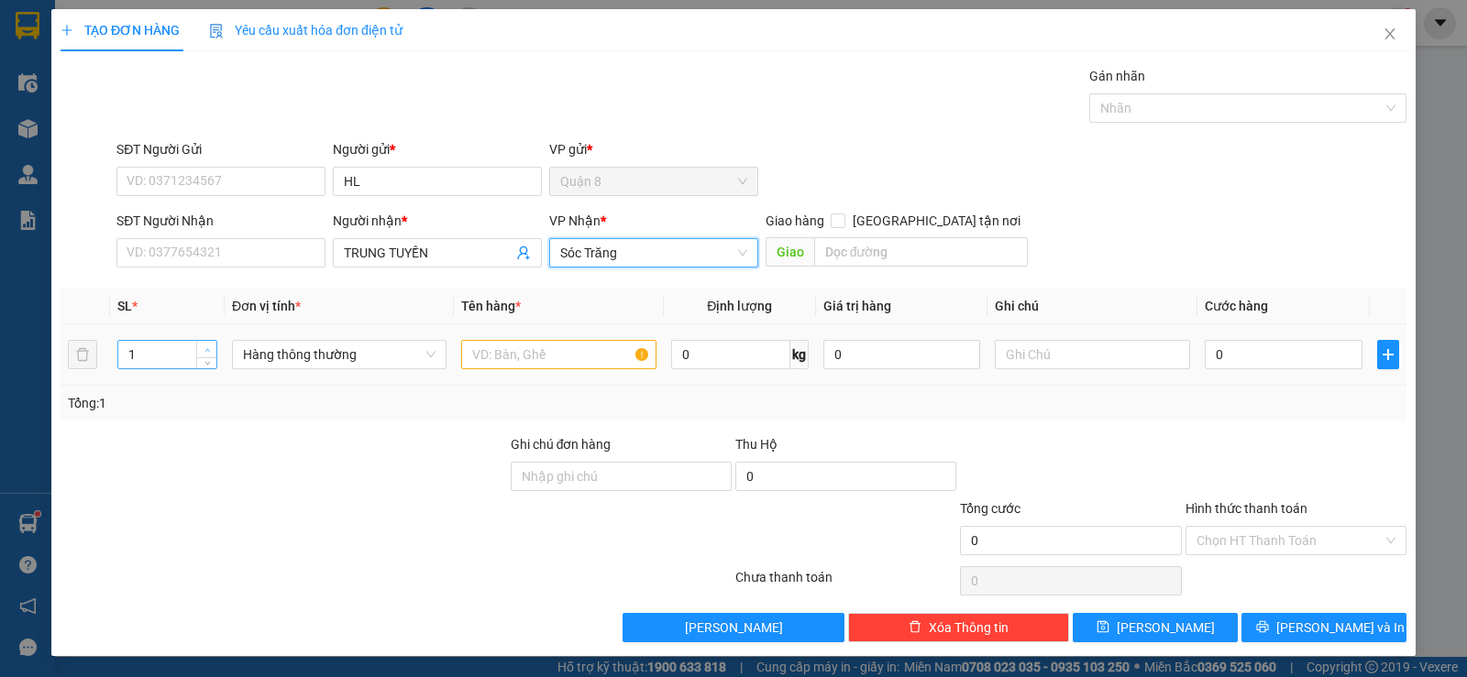
type input "2"
click at [204, 347] on icon "up" at bounding box center [207, 350] width 6 height 6
click at [473, 361] on input "text" at bounding box center [558, 354] width 195 height 29
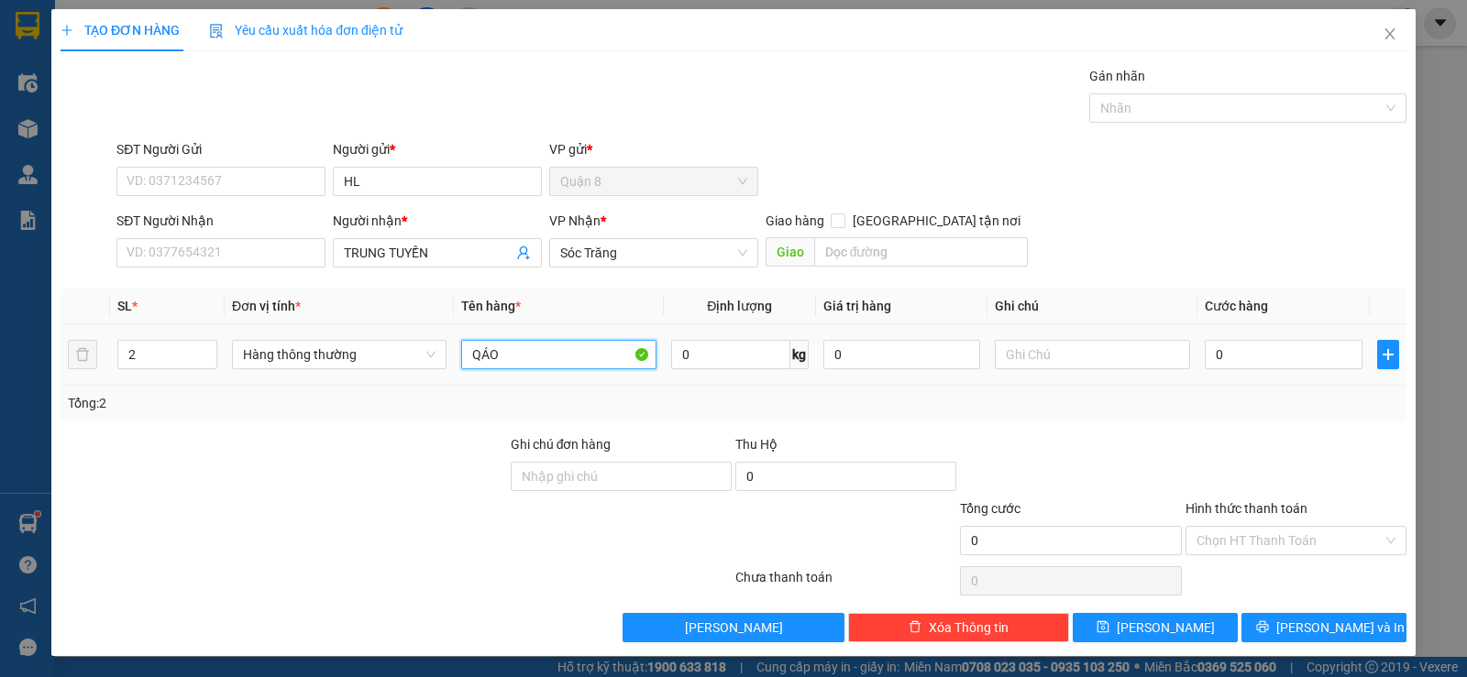
type input "QÁO"
type input "200"
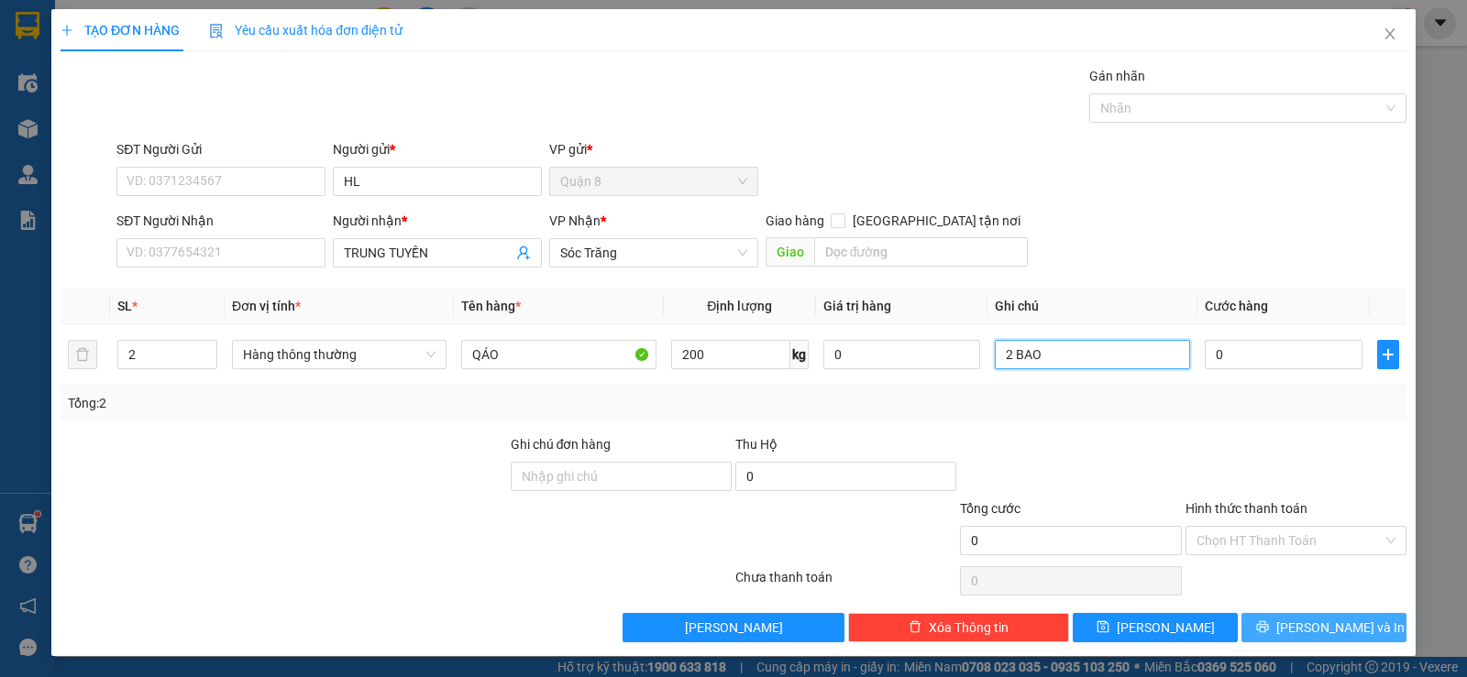
type input "2 BAO"
click at [1343, 628] on span "[PERSON_NAME] và In" at bounding box center [1340, 628] width 128 height 20
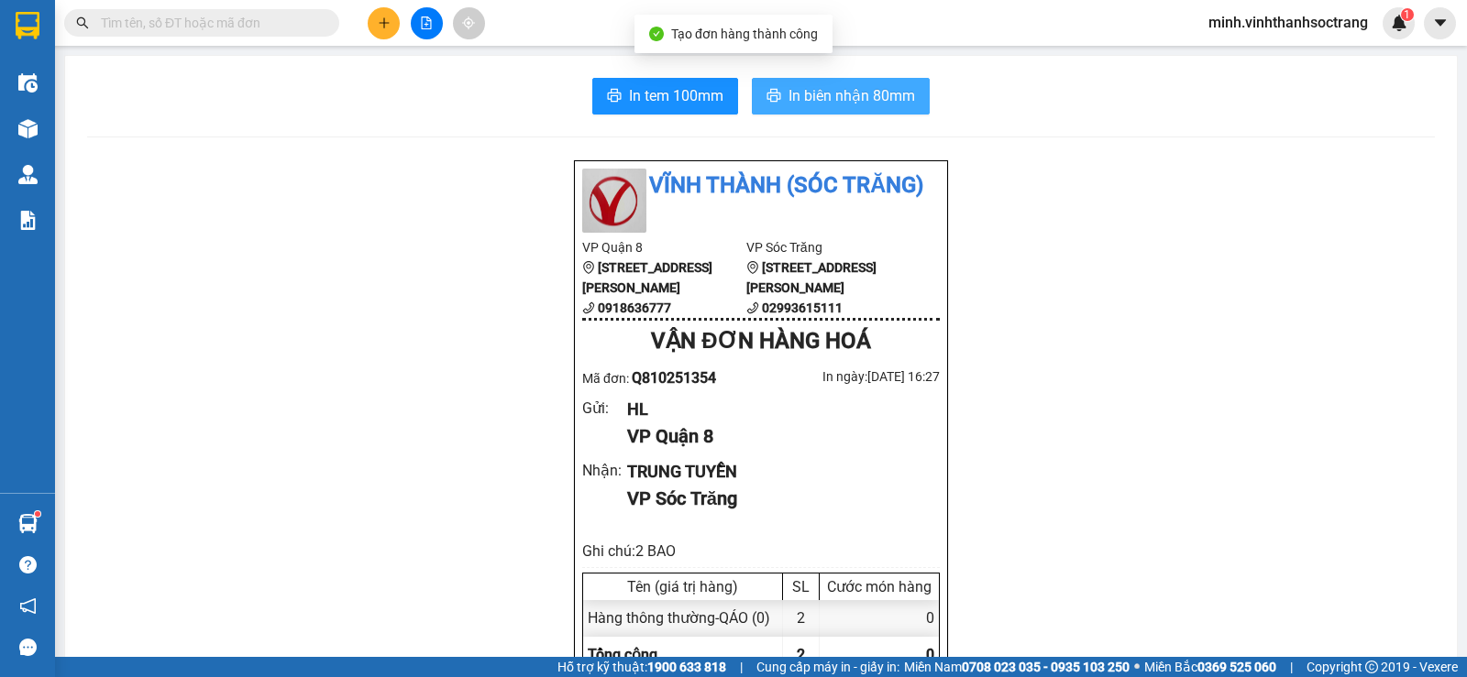
click at [892, 102] on span "In biên nhận 80mm" at bounding box center [851, 95] width 126 height 23
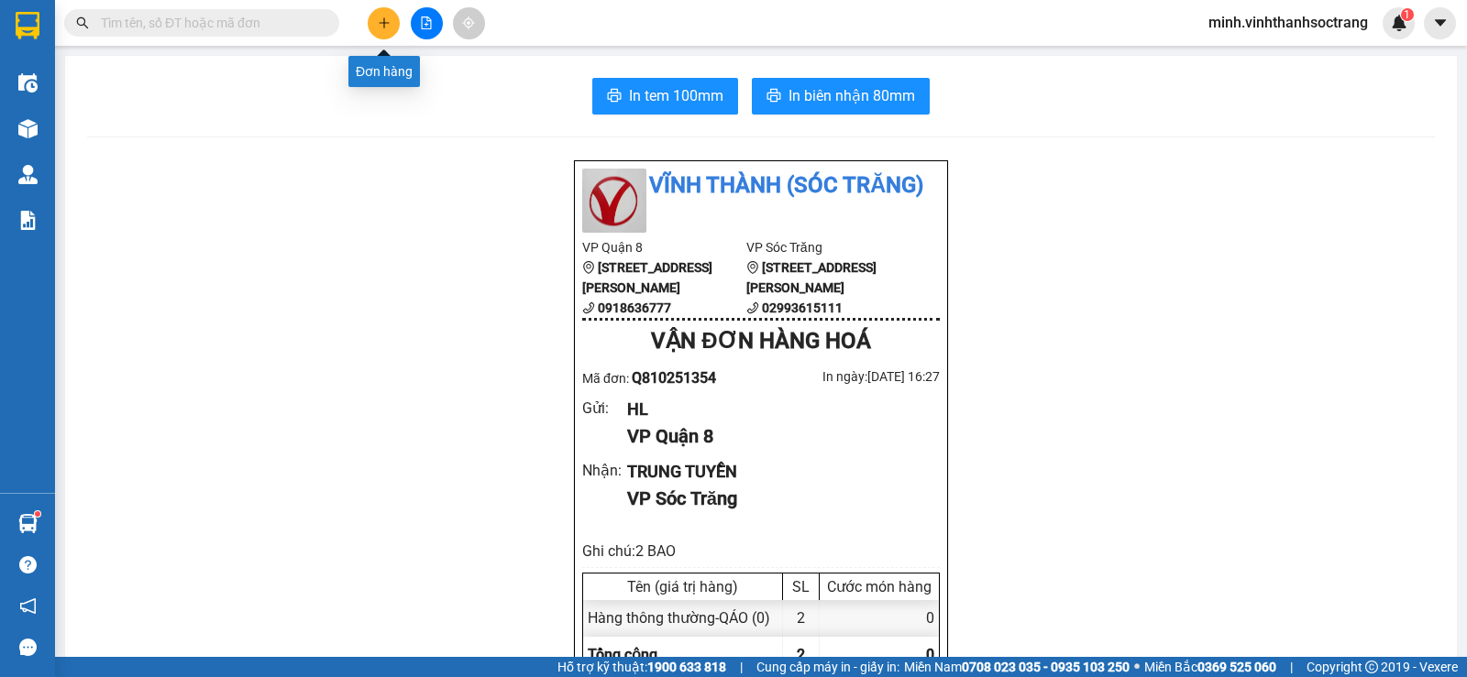
click at [391, 28] on button at bounding box center [384, 23] width 32 height 32
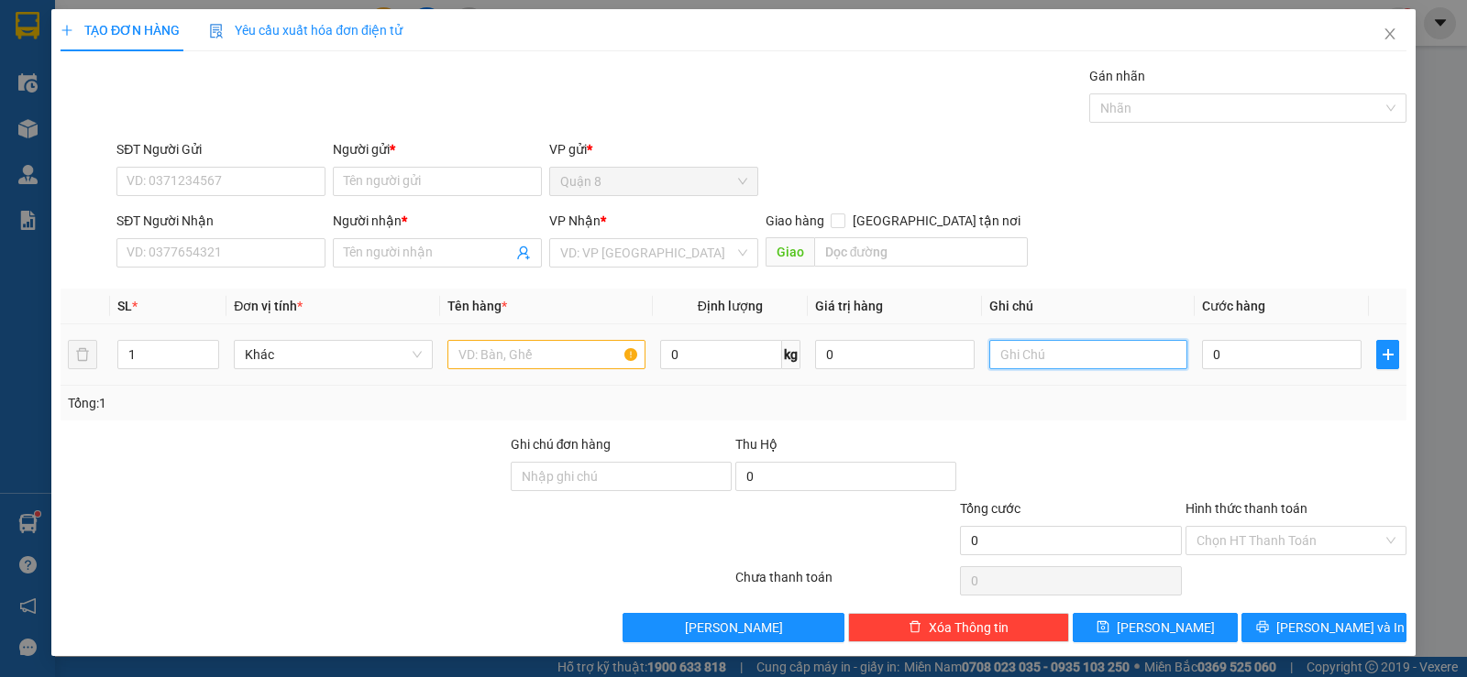
click at [1017, 358] on input "text" at bounding box center [1088, 354] width 198 height 29
type input "1 BAO 1 THÙNG 1 KIỆN"
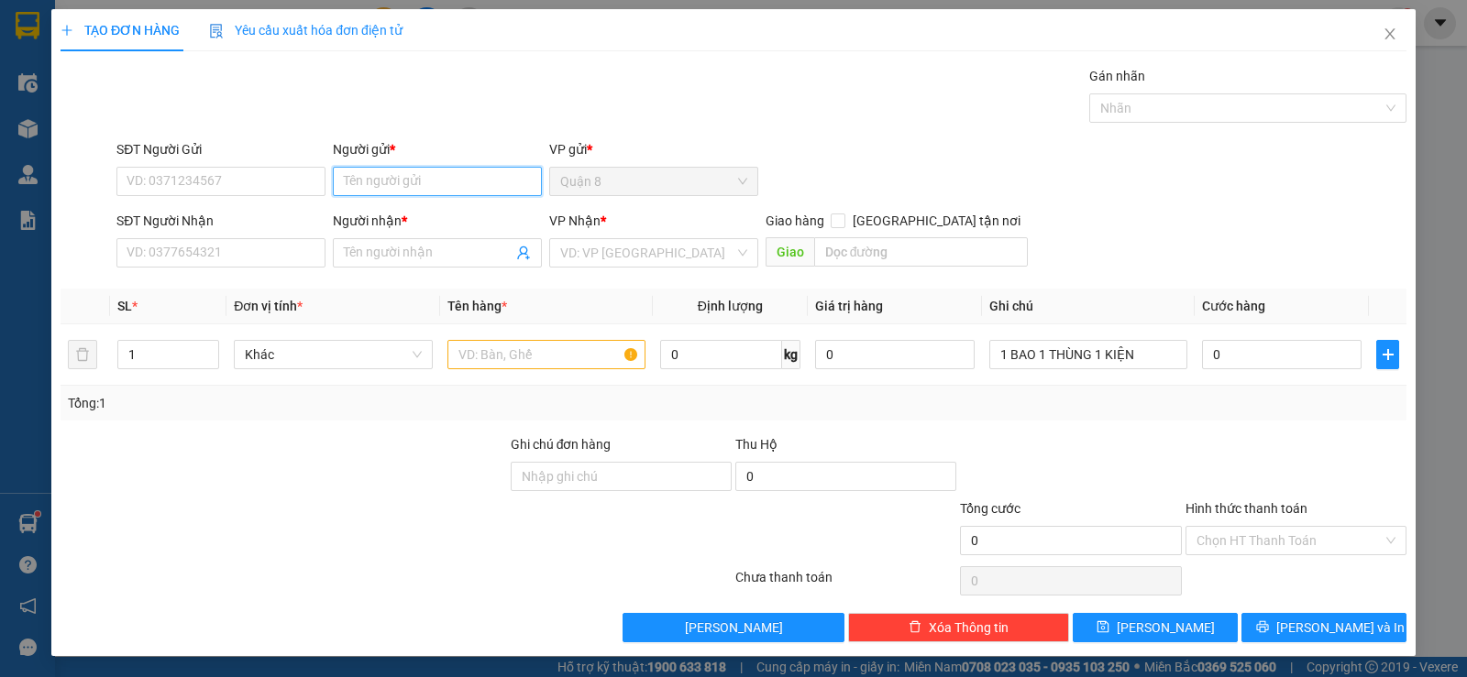
click at [396, 191] on input "Người gửi *" at bounding box center [437, 181] width 209 height 29
click at [364, 178] on input "Người gửi *" at bounding box center [437, 181] width 209 height 29
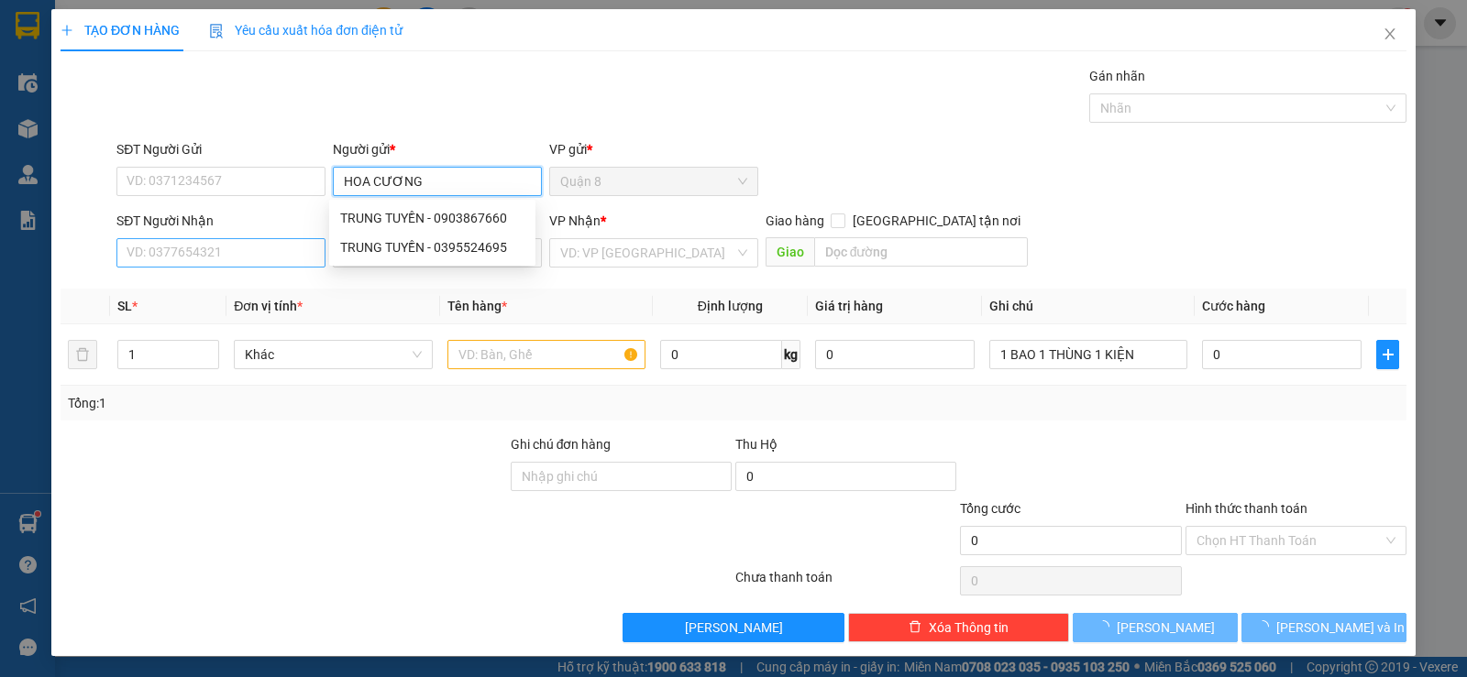
type input "HOA CƯƠNG"
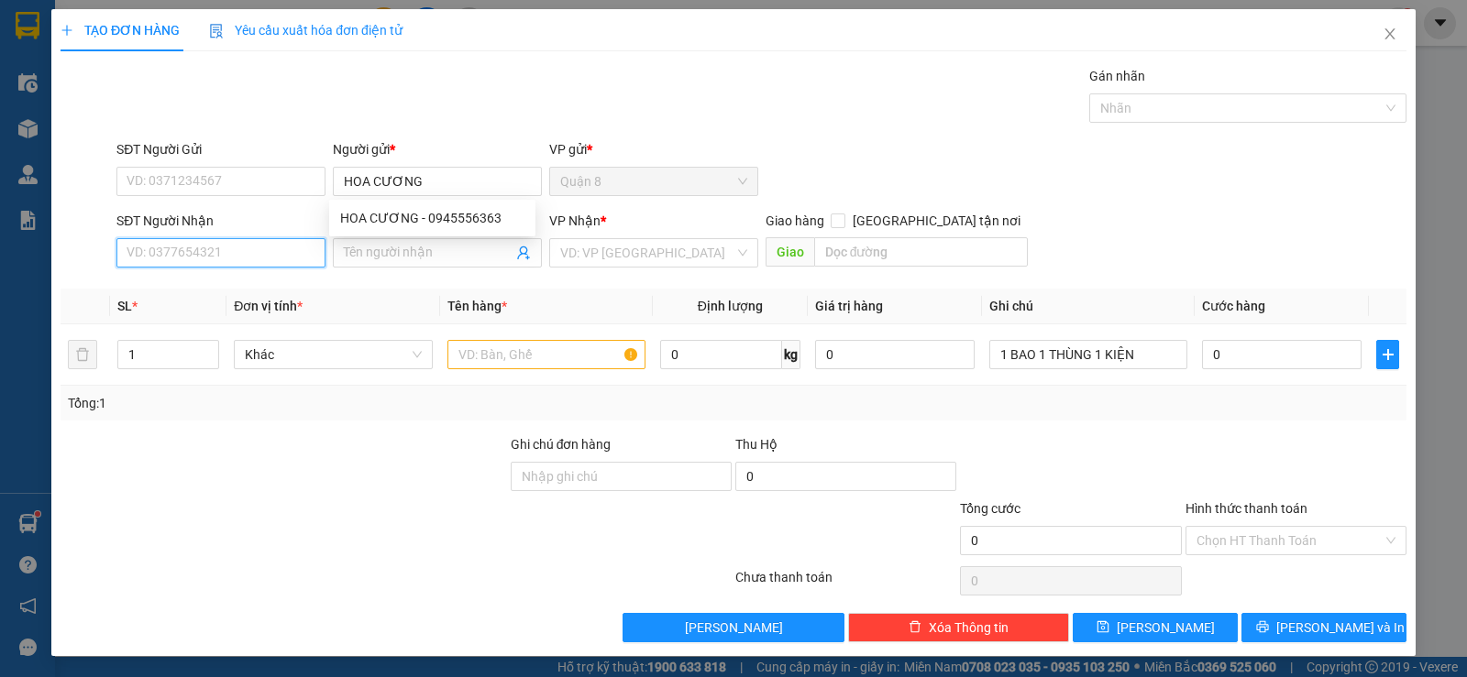
click at [269, 246] on input "SĐT Người Nhận" at bounding box center [220, 252] width 209 height 29
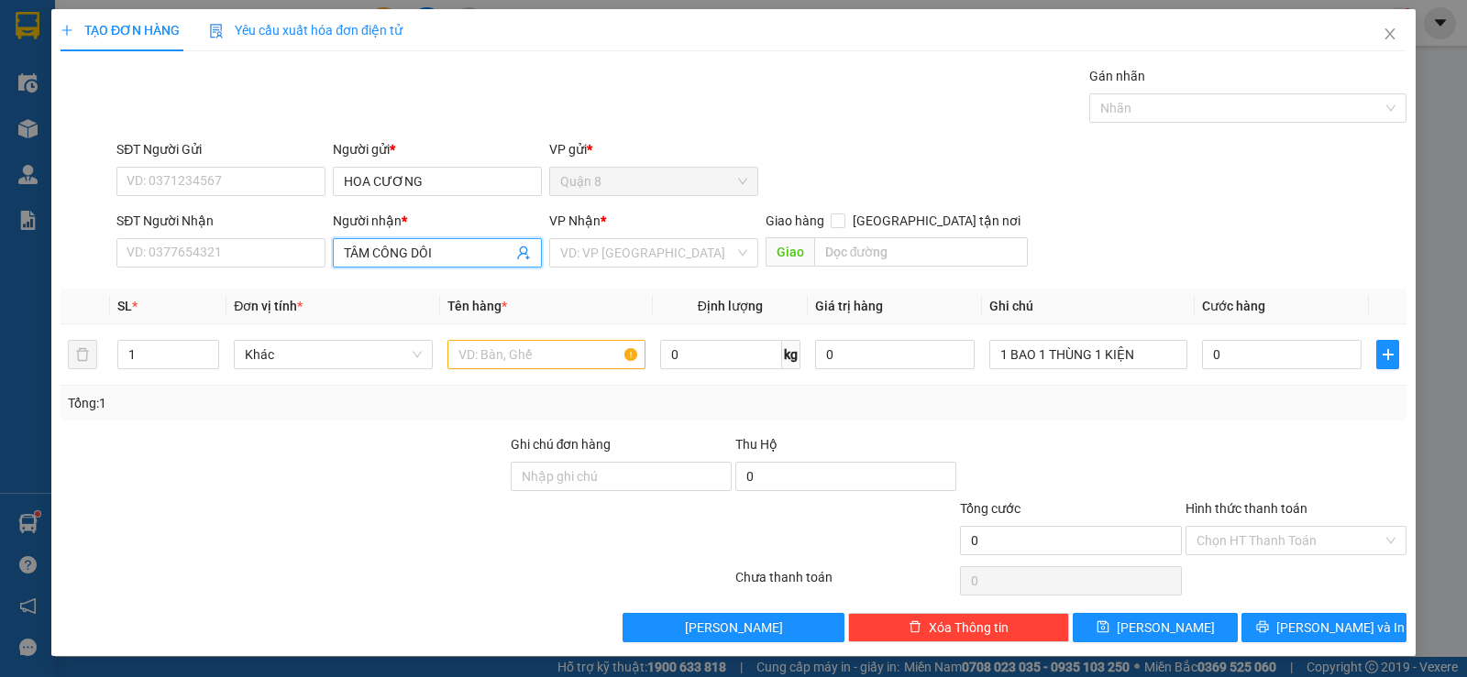
click at [384, 253] on input "TÂM CÔNG DÔI" at bounding box center [428, 253] width 169 height 20
click at [414, 255] on input "TÂM CỐNG DÔI" at bounding box center [428, 253] width 169 height 20
type input "TÂM CỐNG ĐÔI"
click at [612, 250] on input "search" at bounding box center [647, 252] width 174 height 27
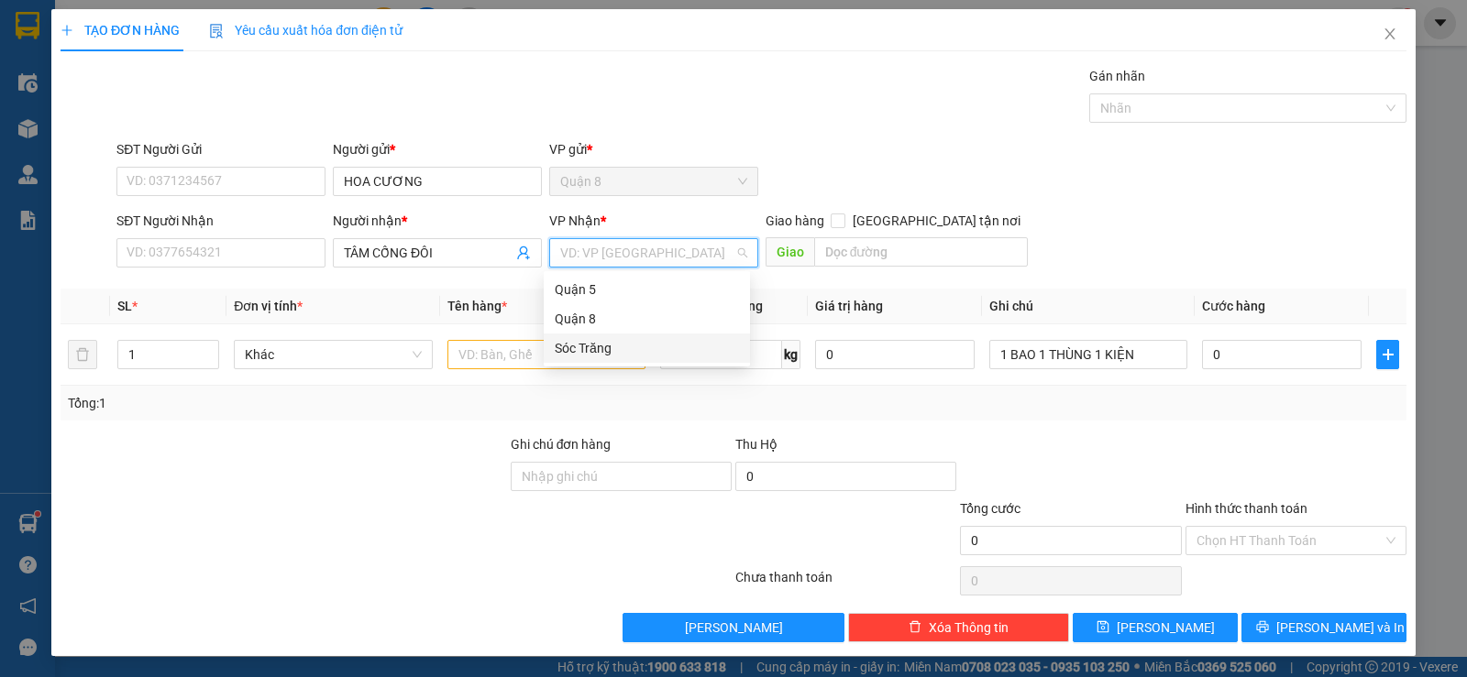
click at [628, 355] on div "Sóc Trăng" at bounding box center [647, 348] width 184 height 20
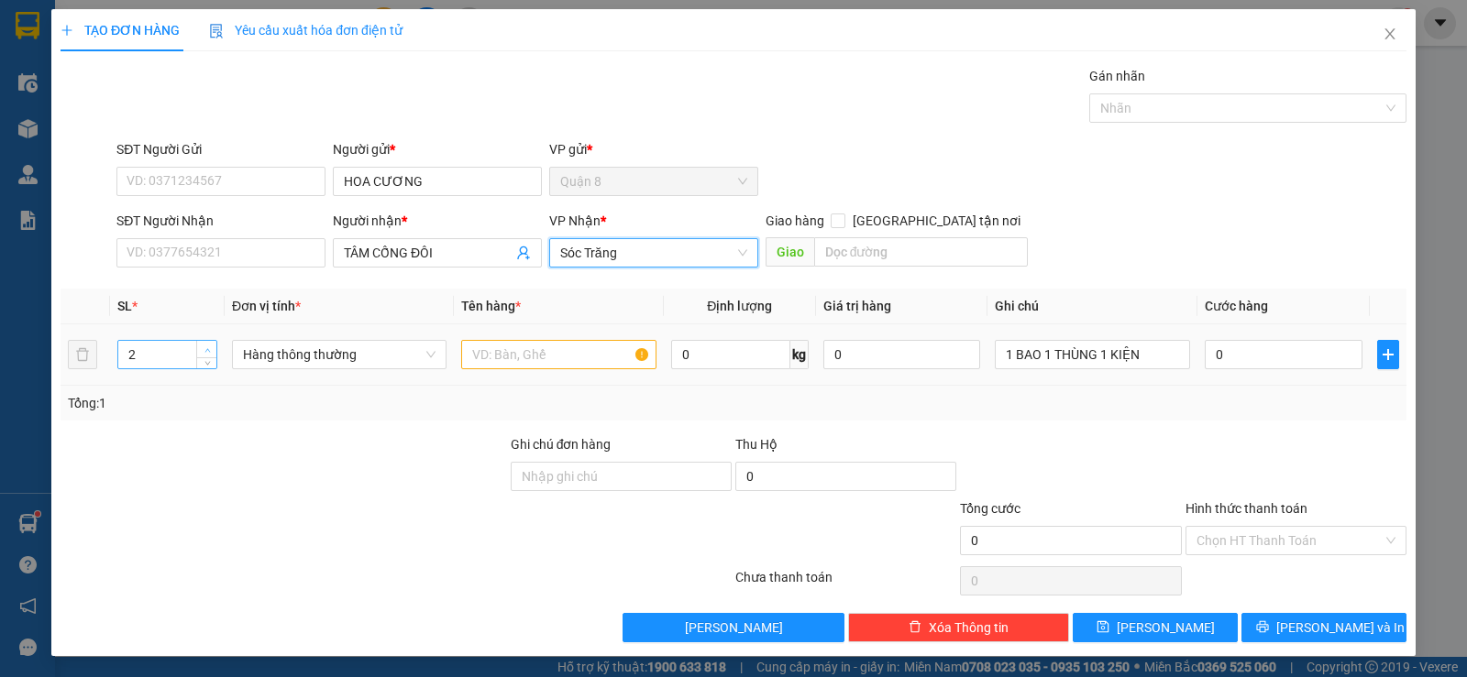
click at [202, 349] on span "up" at bounding box center [207, 350] width 11 height 11
type input "3"
click at [202, 349] on span "up" at bounding box center [207, 350] width 11 height 11
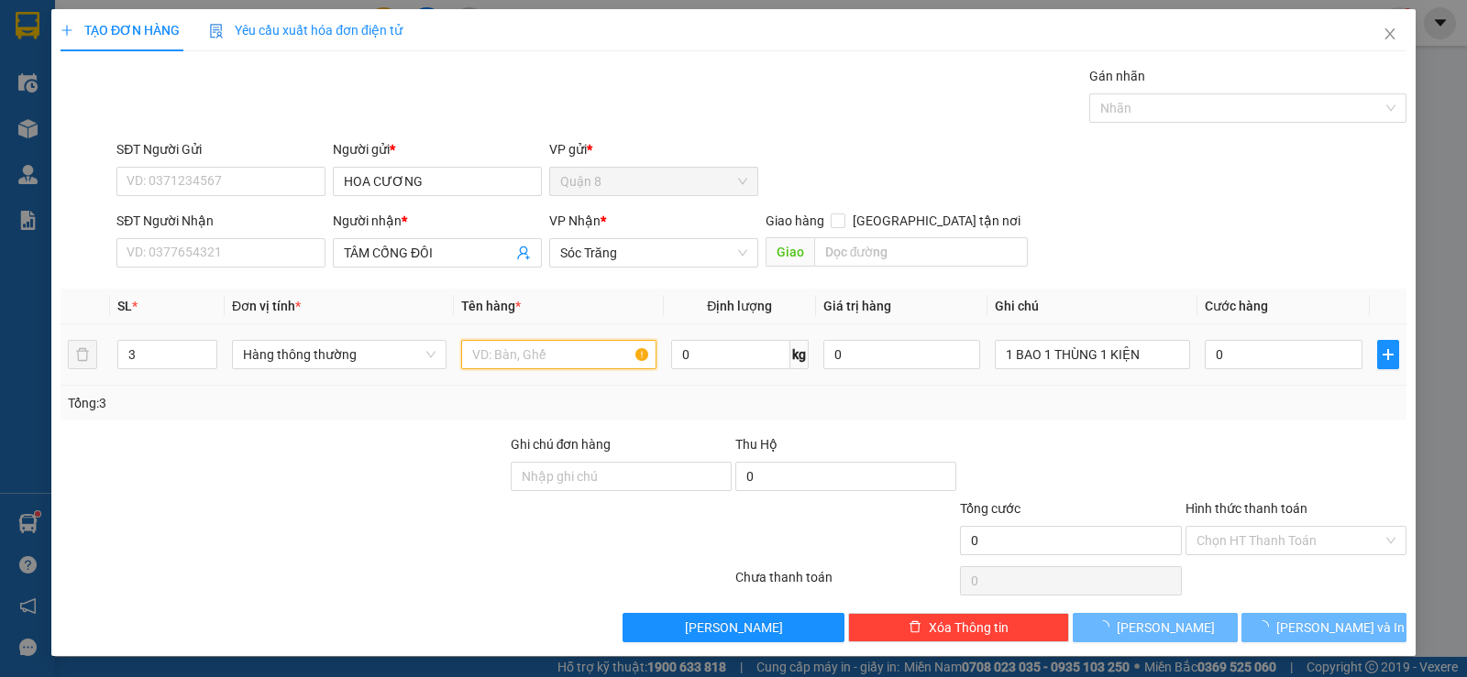
click at [489, 352] on input "text" at bounding box center [558, 354] width 195 height 29
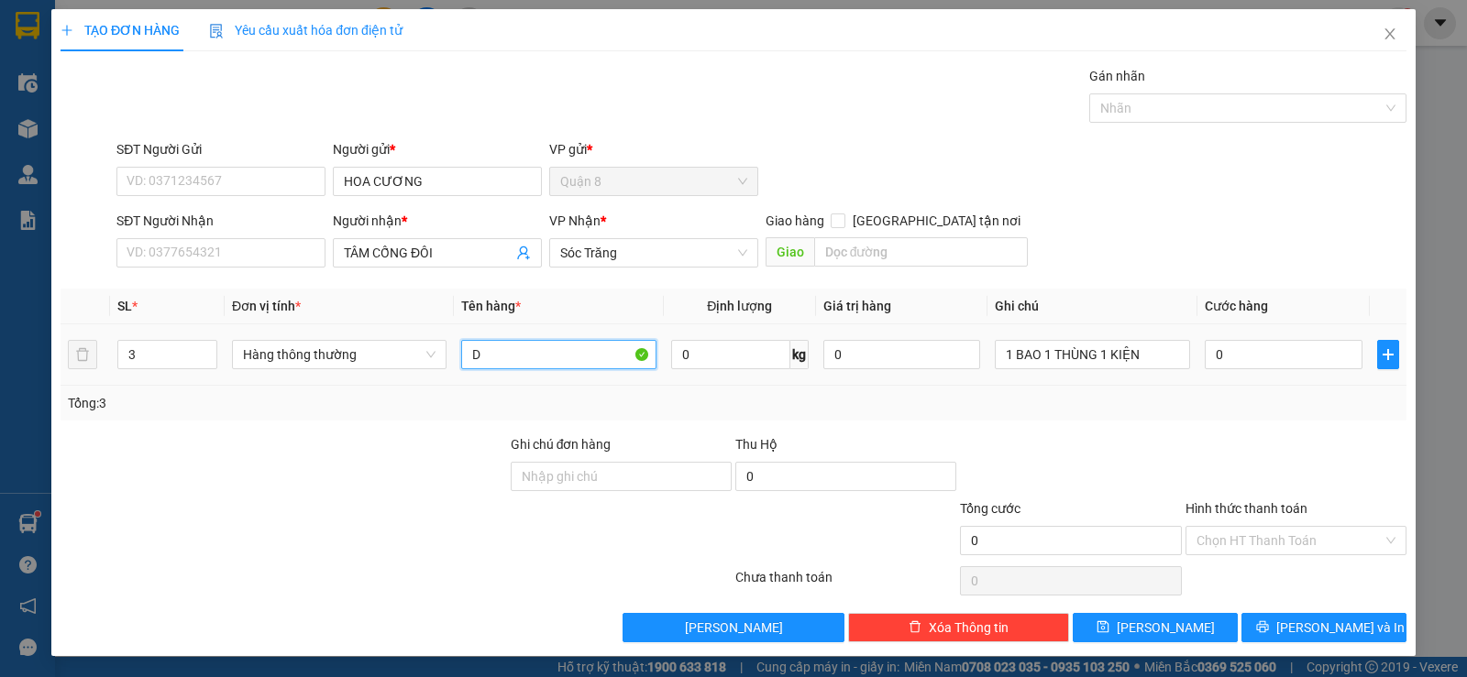
type input "D"
type input "ĐỒ CÂU"
click at [714, 358] on input "0" at bounding box center [731, 354] width 120 height 29
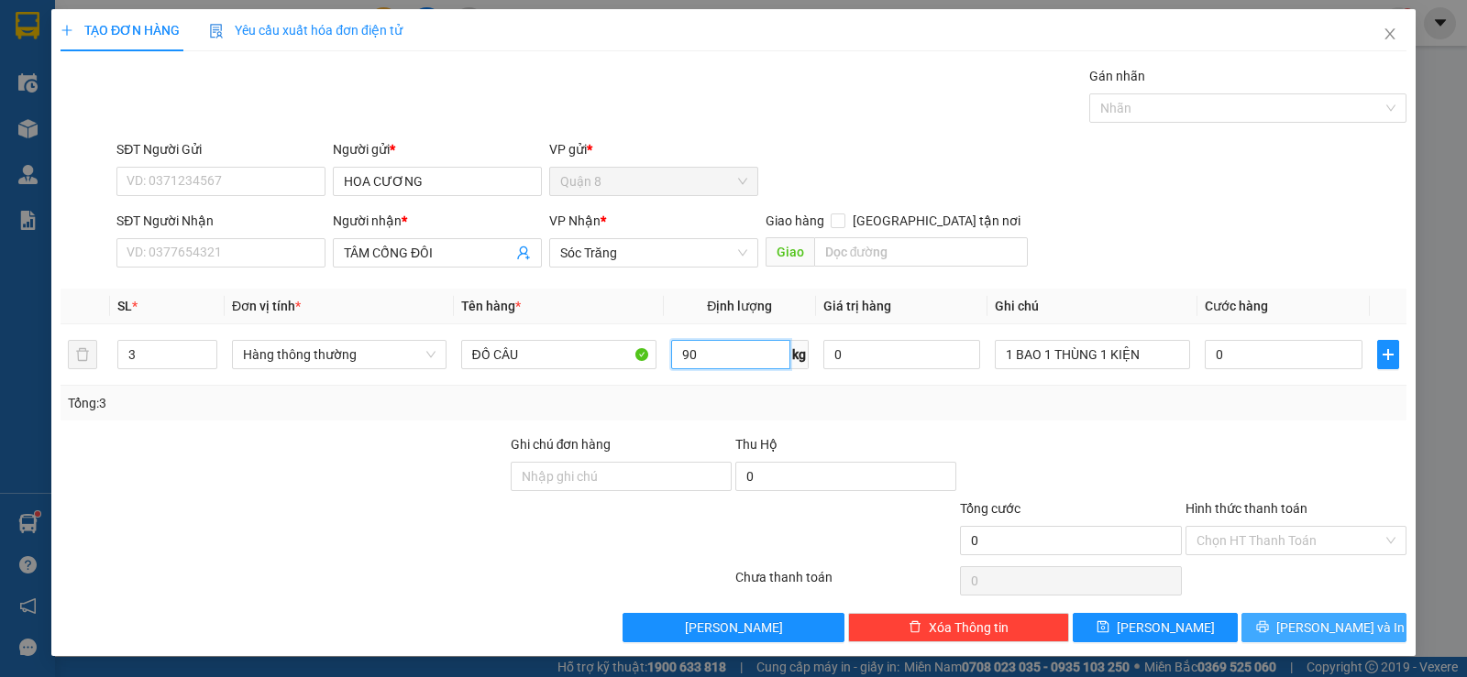
type input "90"
click at [1353, 625] on button "[PERSON_NAME] và In" at bounding box center [1323, 627] width 165 height 29
click at [1255, 629] on button "[PERSON_NAME] và In" at bounding box center [1323, 627] width 165 height 29
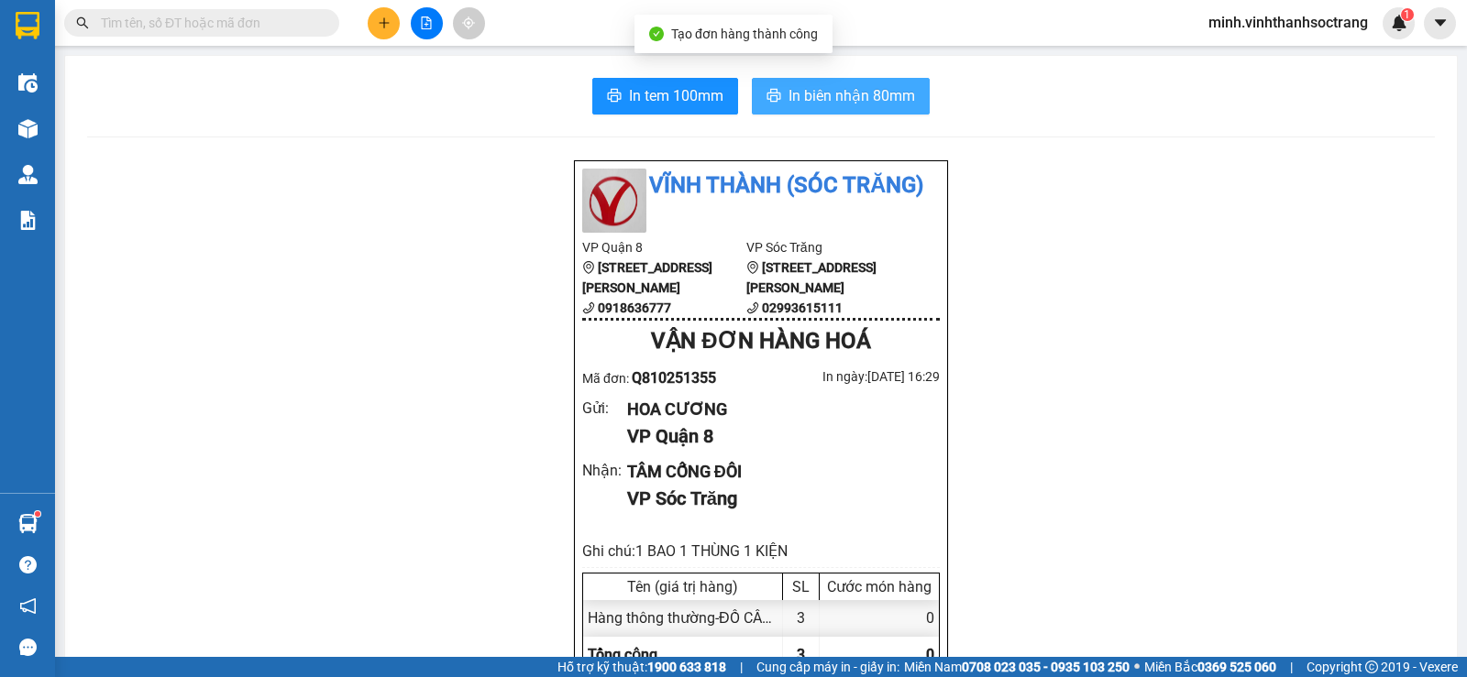
click at [887, 96] on span "In biên nhận 80mm" at bounding box center [851, 95] width 126 height 23
